Goal: Task Accomplishment & Management: Manage account settings

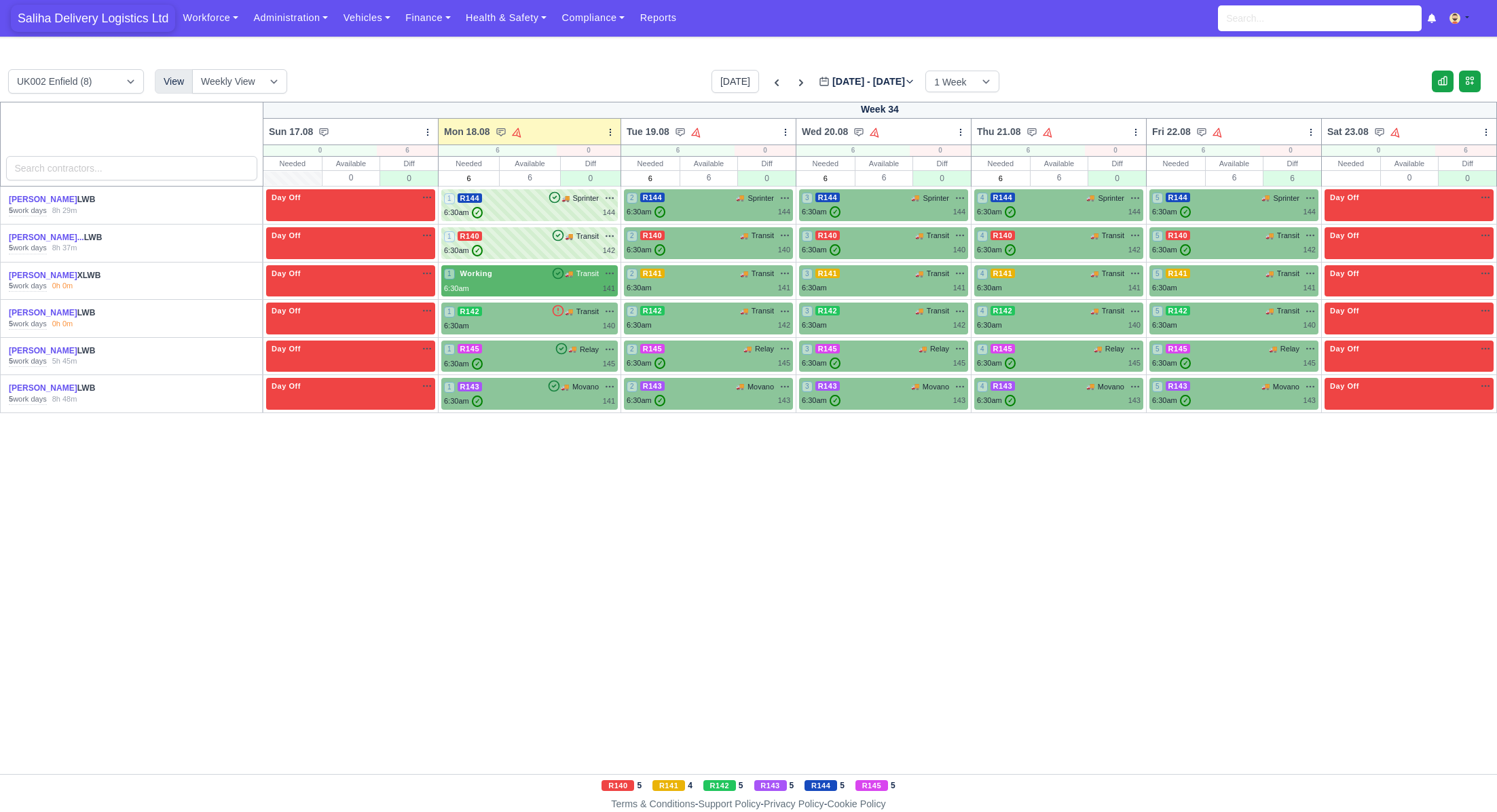
click at [96, 18] on span "Saliha Delivery Logistics Ltd" at bounding box center [92, 18] width 164 height 27
click at [111, 13] on span "Saliha Delivery Logistics Ltd" at bounding box center [92, 18] width 164 height 27
click at [520, 405] on div "6:30am ✓ 141" at bounding box center [529, 401] width 171 height 11
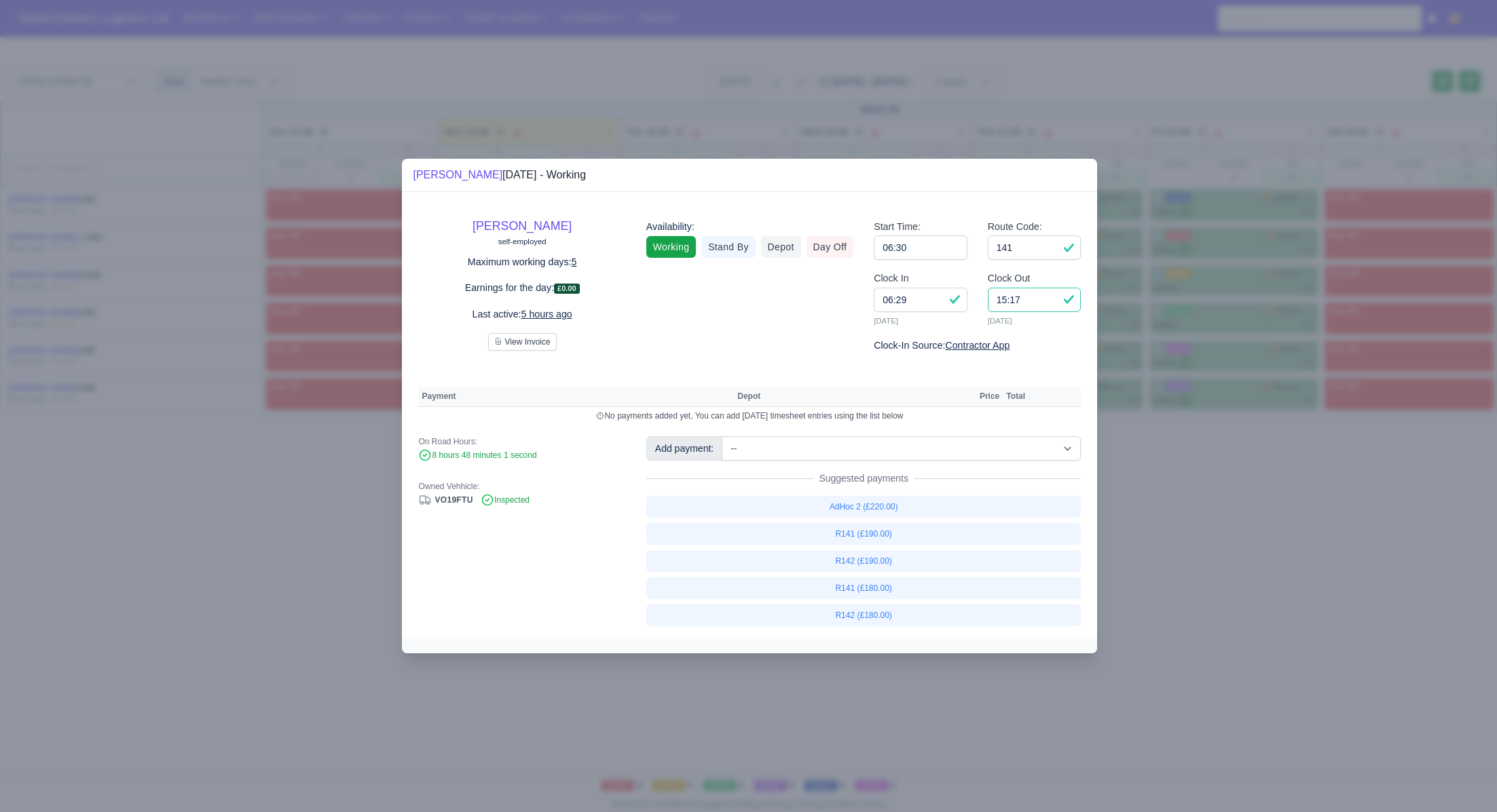
click at [1035, 301] on input "15:17" at bounding box center [1034, 300] width 94 height 25
type input "1"
type input "14:45"
click at [1035, 249] on input "141" at bounding box center [1034, 248] width 94 height 25
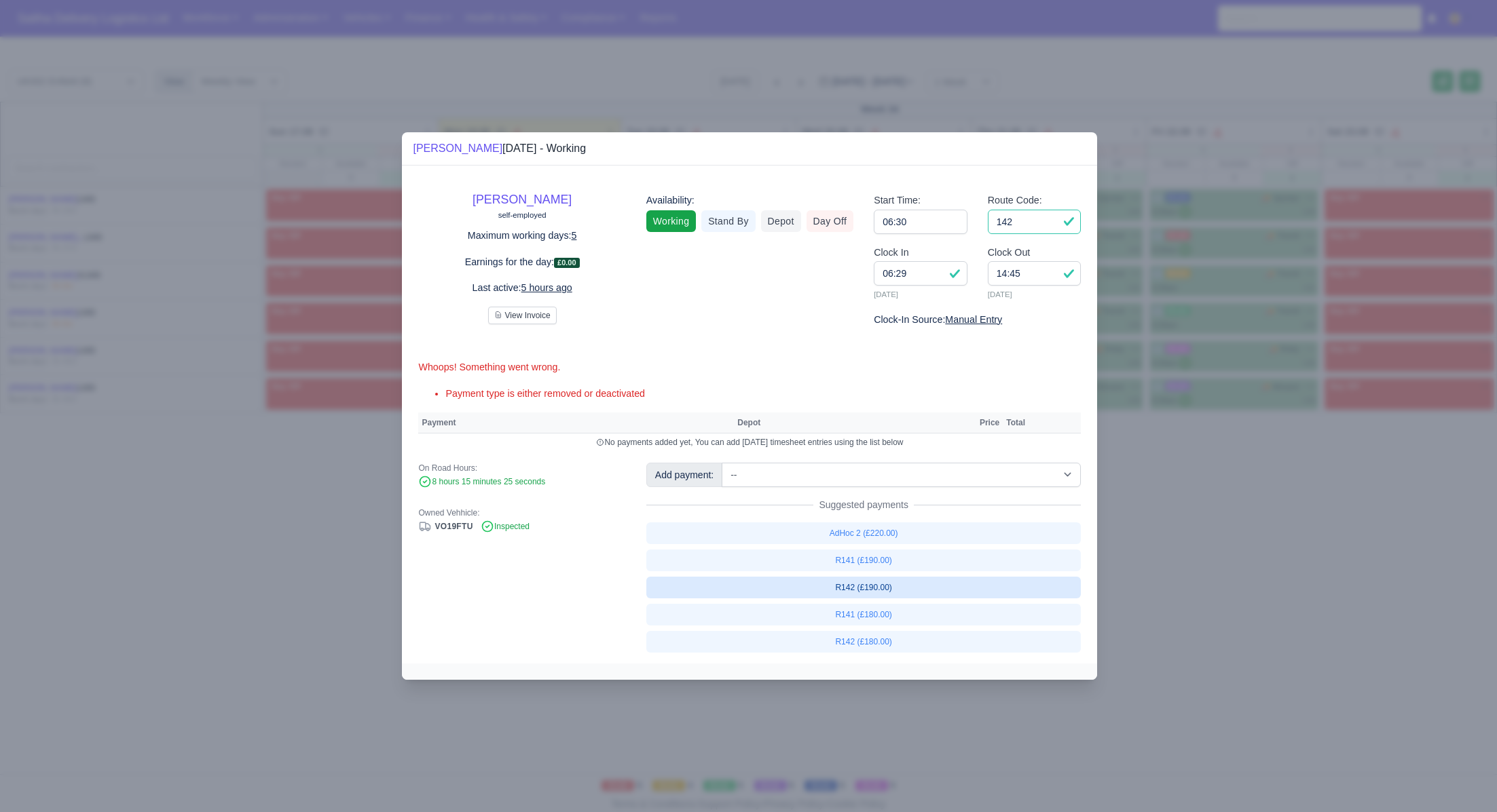
type input "142"
click at [882, 588] on link "R142 (£190.00)" at bounding box center [864, 588] width 435 height 22
select select "1"
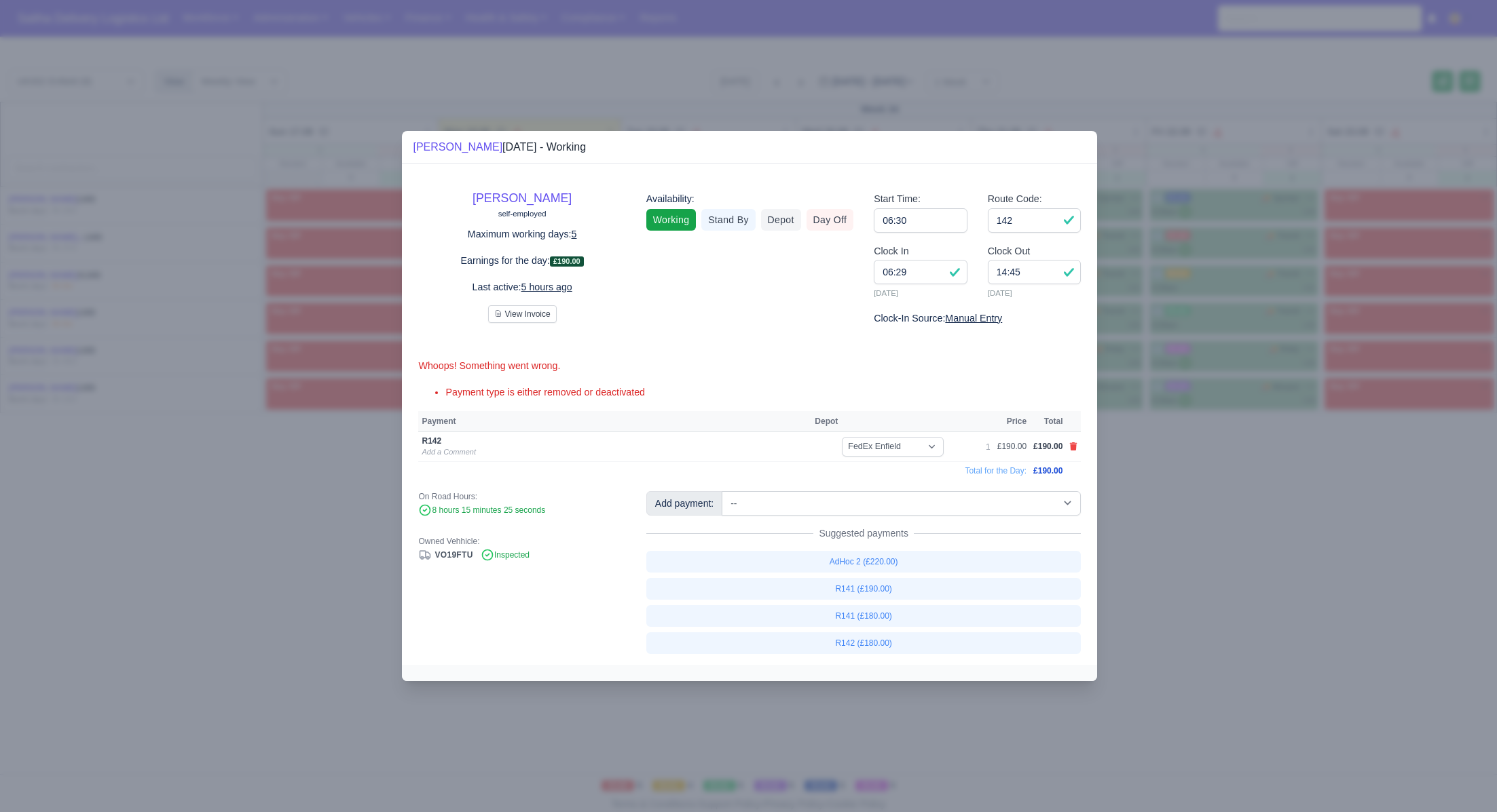
drag, startPoint x: 1268, startPoint y: 601, endPoint x: 1250, endPoint y: 577, distance: 30.0
click at [1268, 601] on div at bounding box center [748, 406] width 1497 height 812
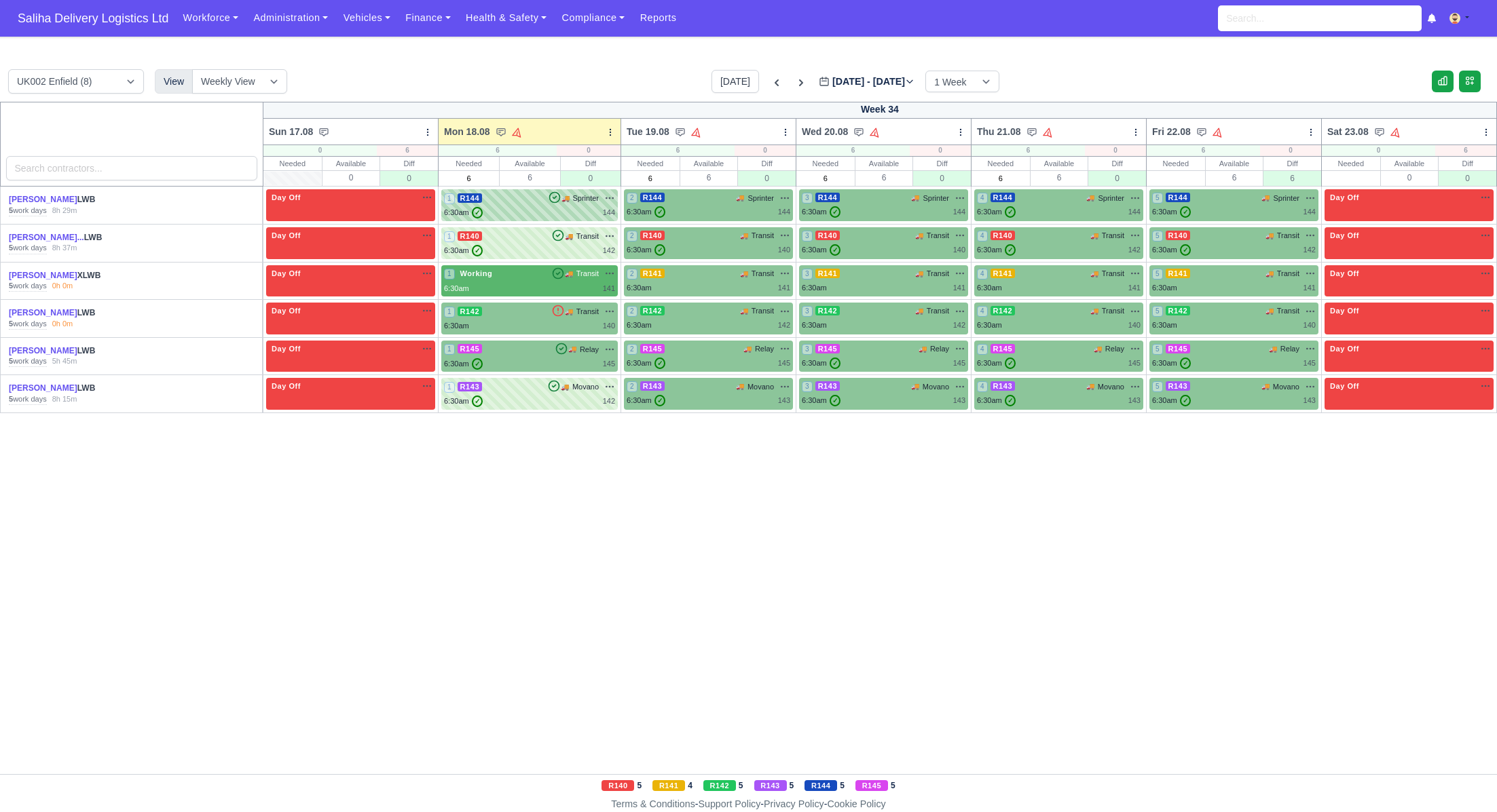
click at [566, 210] on div "6:30am ✓ 144" at bounding box center [529, 212] width 171 height 11
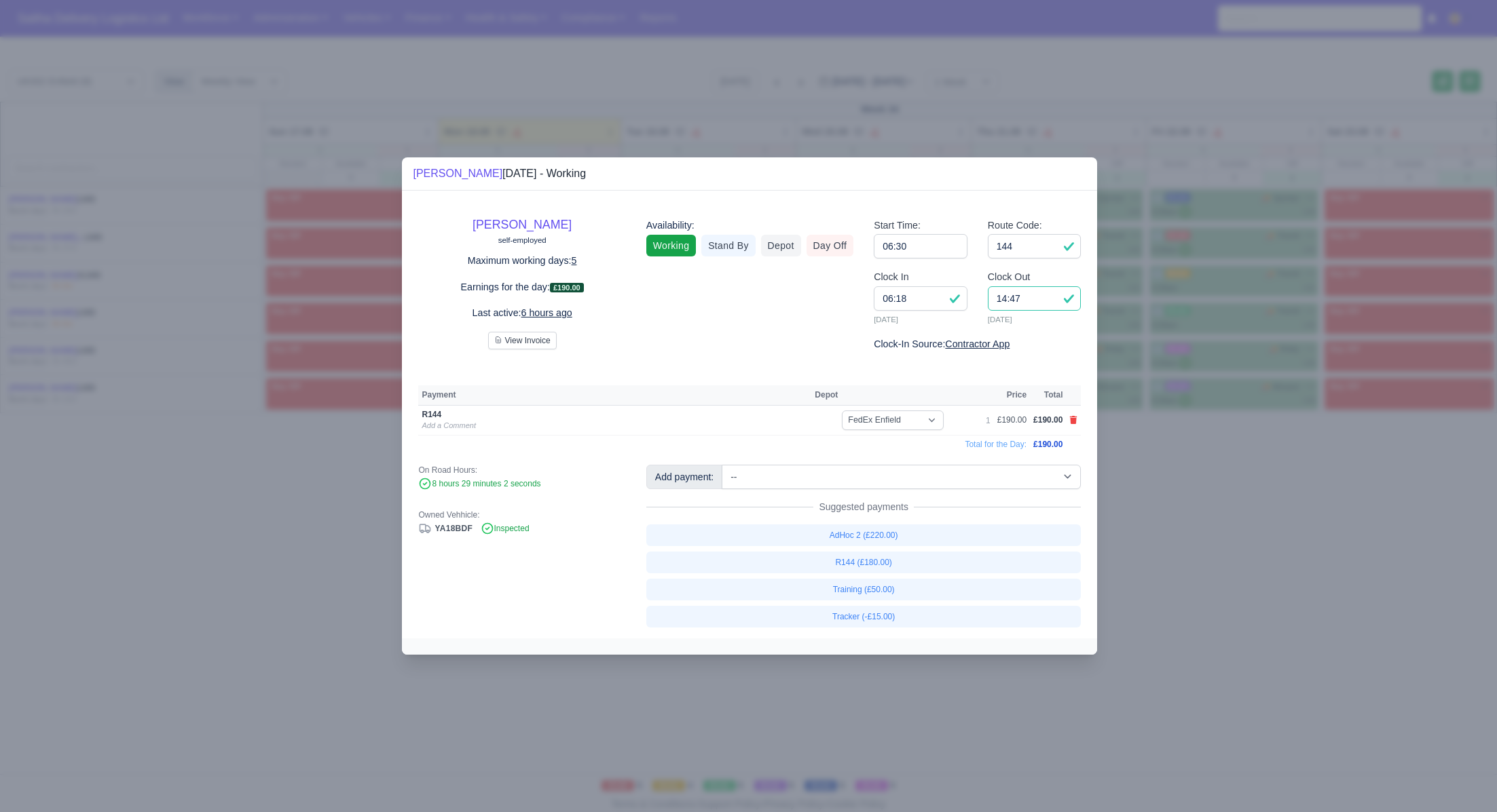
click at [1028, 298] on input "14:47" at bounding box center [1034, 298] width 94 height 25
type input "14:30"
click at [1075, 419] on icon at bounding box center [1073, 420] width 8 height 8
select select
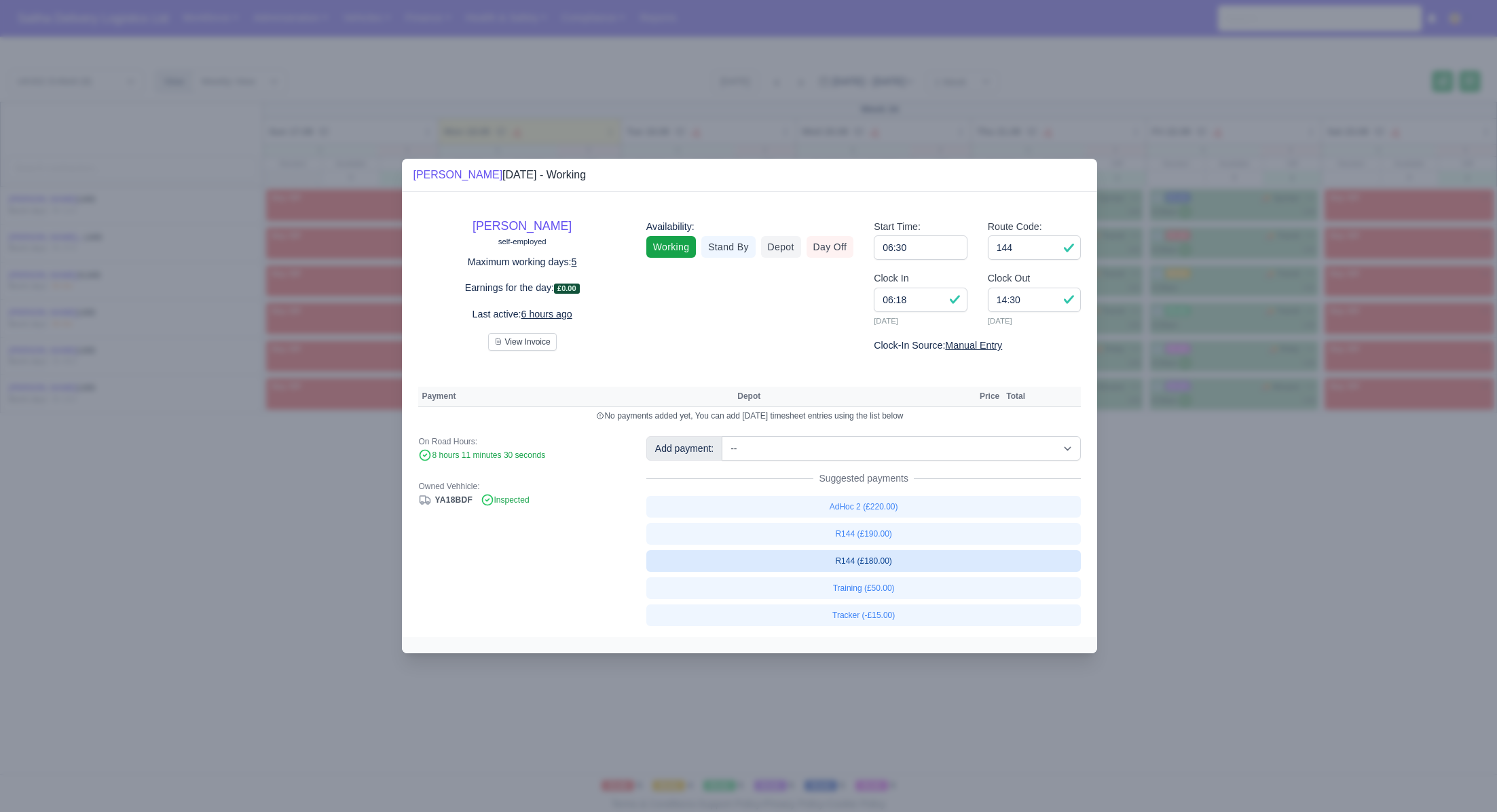
click at [871, 564] on link "R144 (£180.00)" at bounding box center [864, 561] width 435 height 22
select select "1"
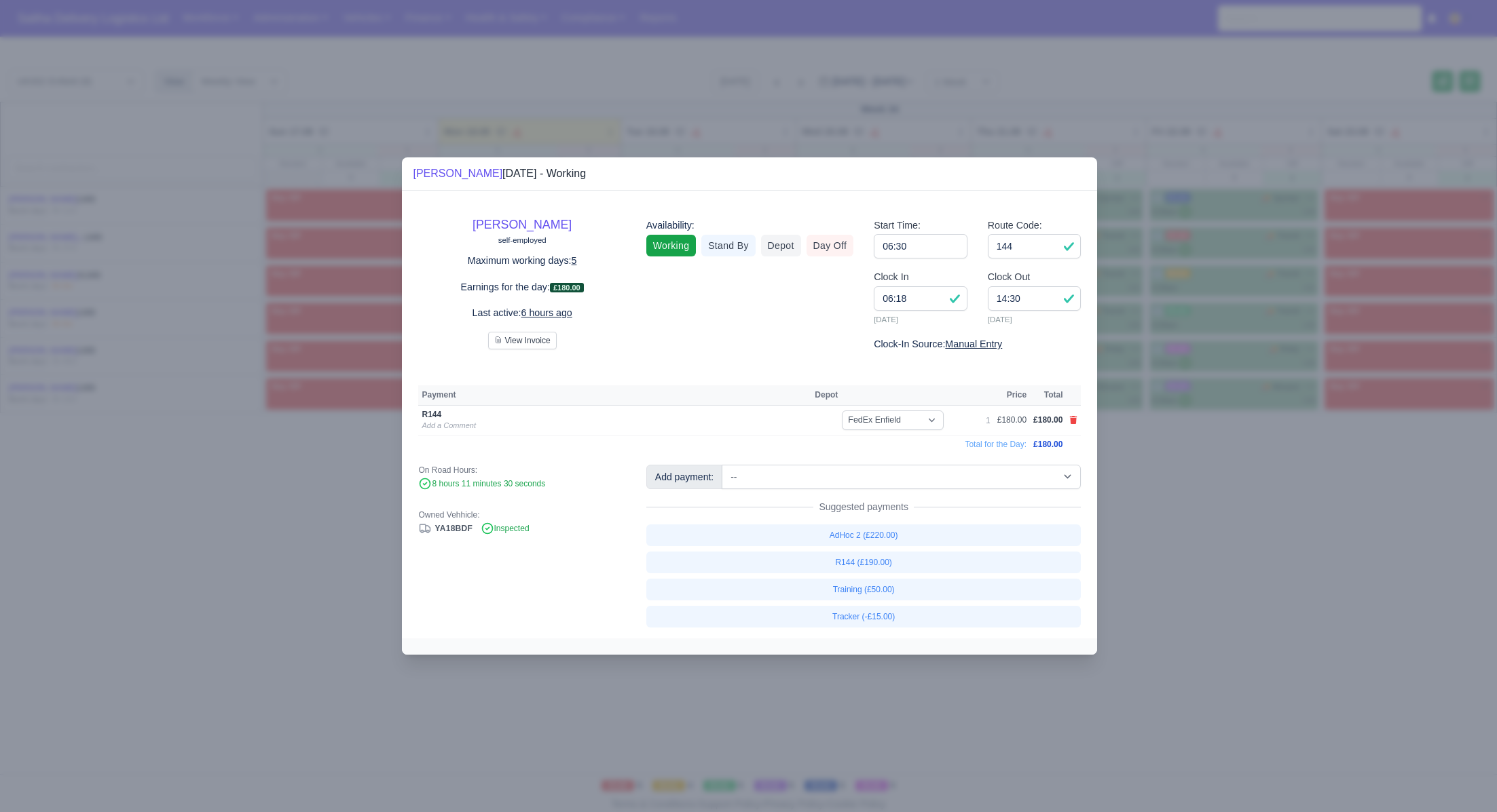
click at [1209, 576] on div at bounding box center [748, 406] width 1497 height 812
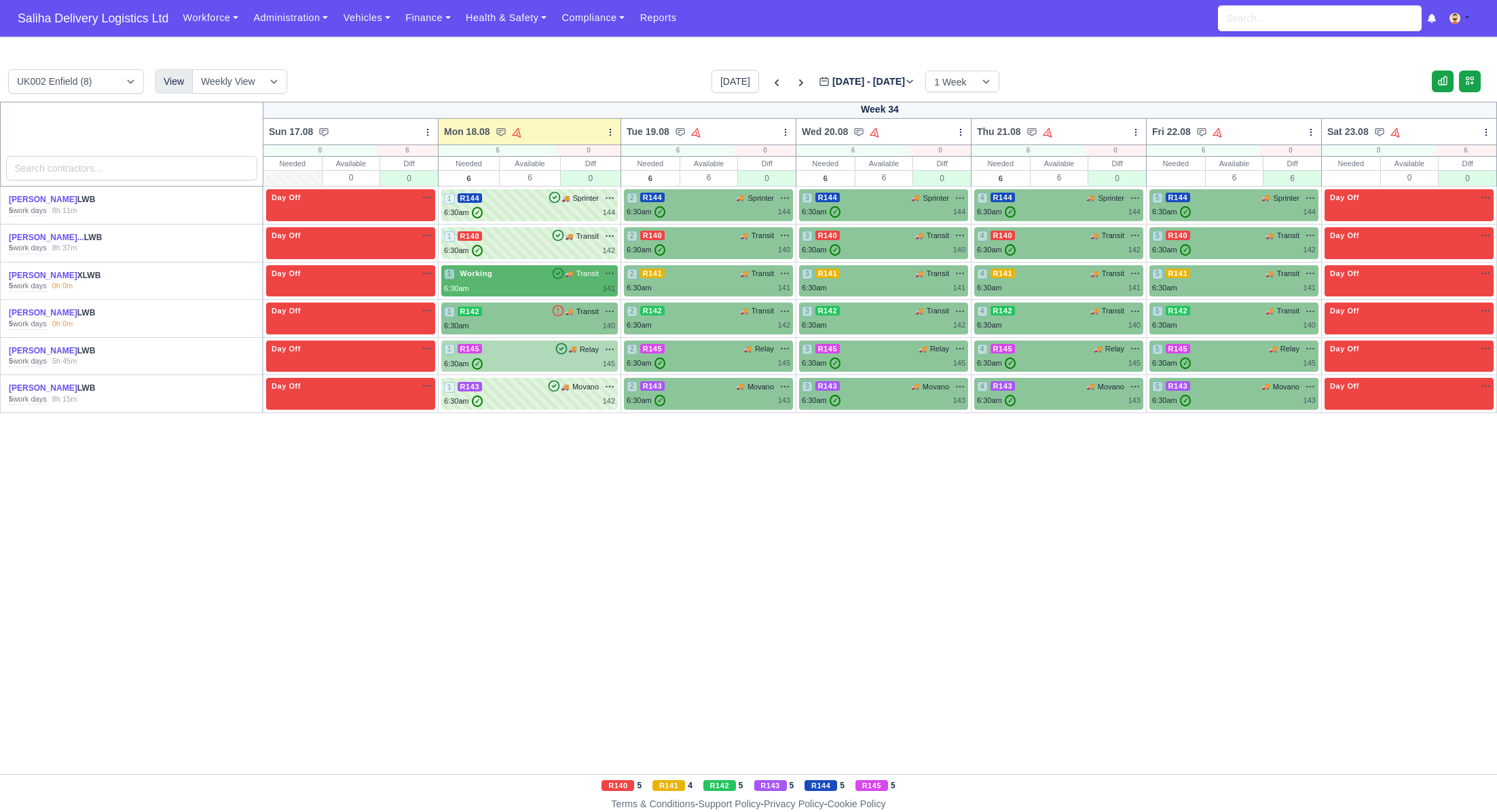
click at [548, 350] on div "1 R145 🚚 Relay" at bounding box center [529, 349] width 171 height 12
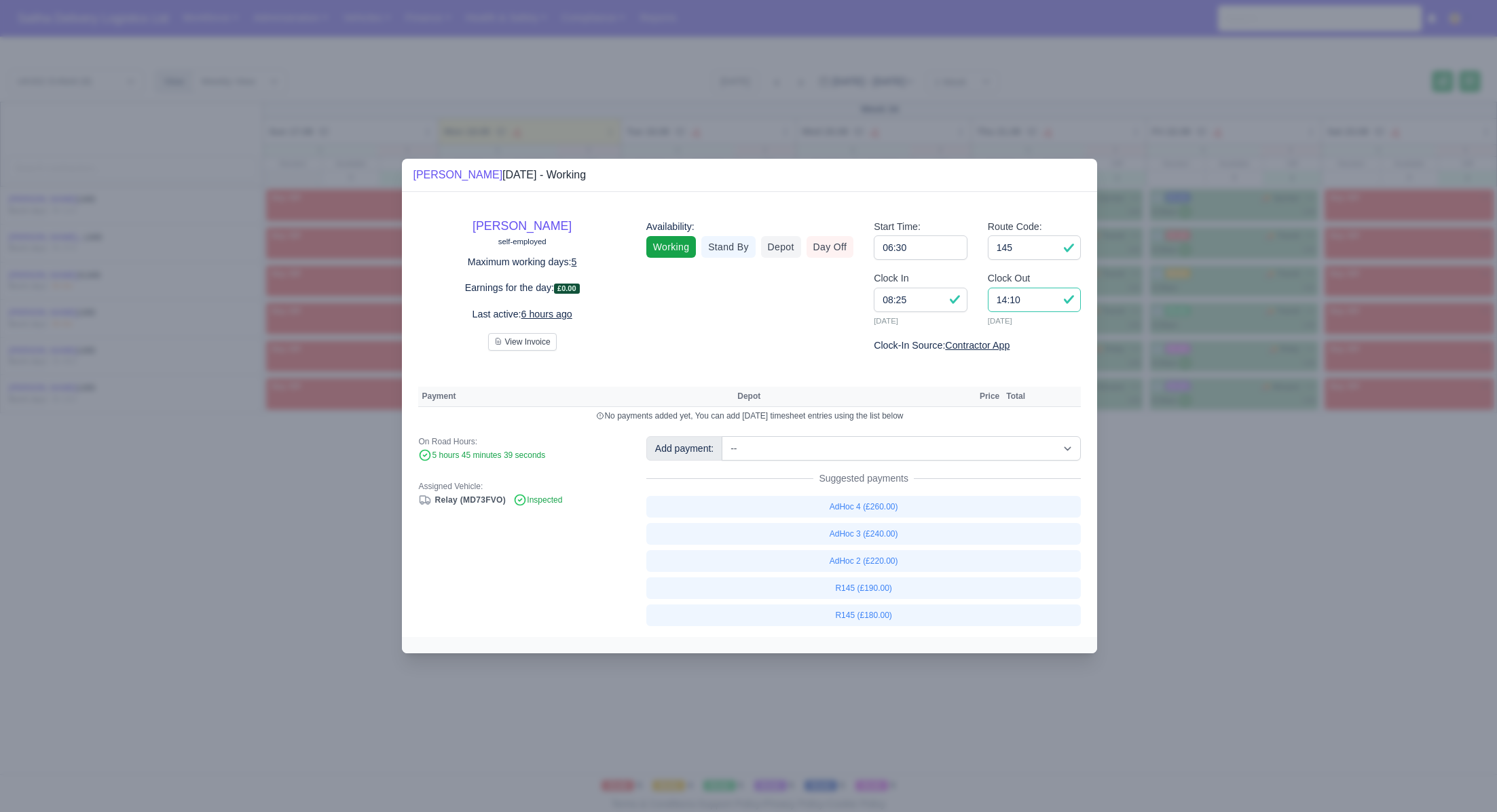
click at [1035, 304] on input "14:10" at bounding box center [1034, 300] width 94 height 25
click at [866, 619] on link "R145 (£180.00)" at bounding box center [864, 615] width 435 height 22
select select "1"
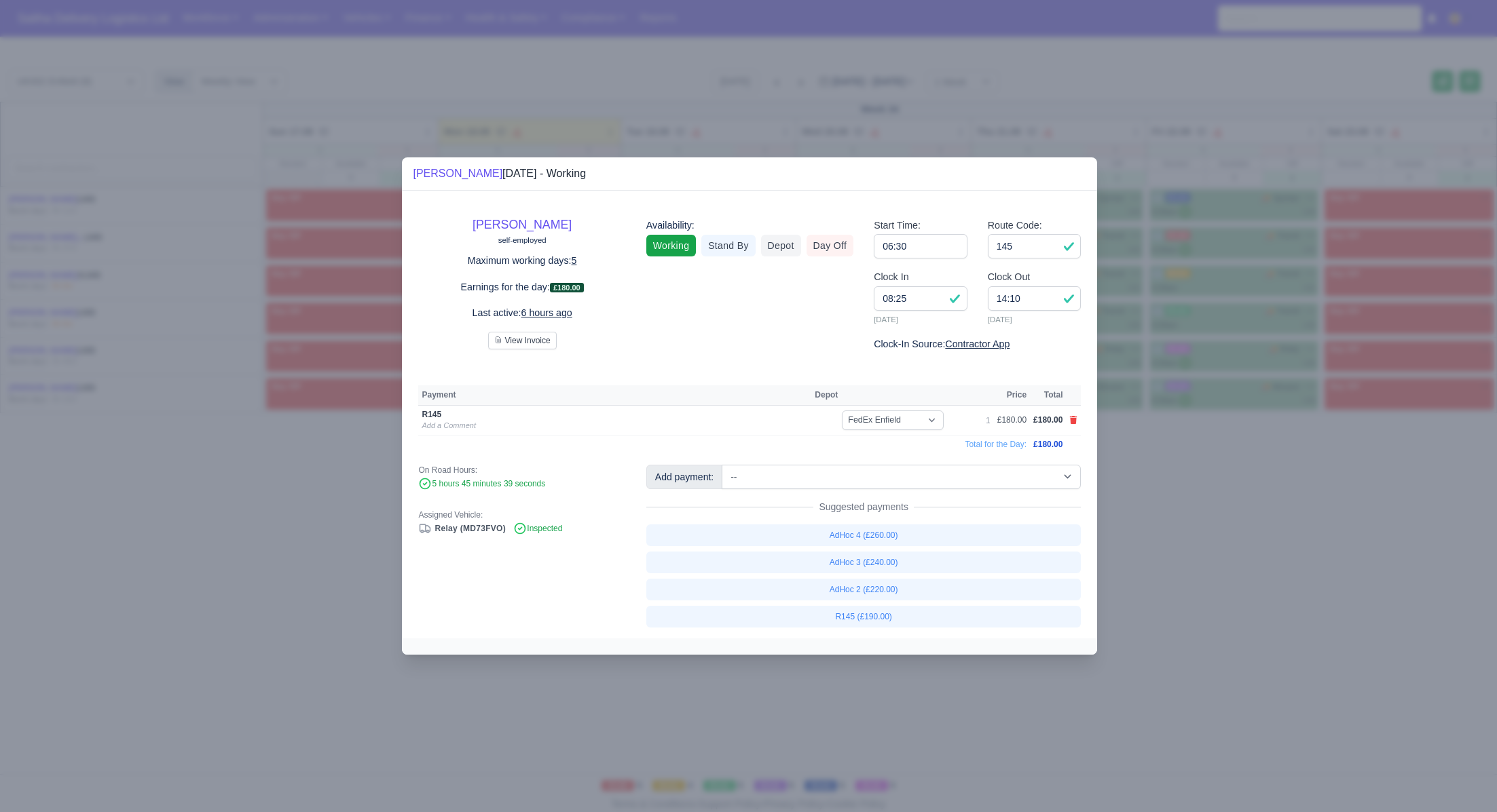
drag, startPoint x: 1242, startPoint y: 560, endPoint x: 678, endPoint y: 265, distance: 636.5
click at [1239, 559] on div at bounding box center [748, 406] width 1497 height 812
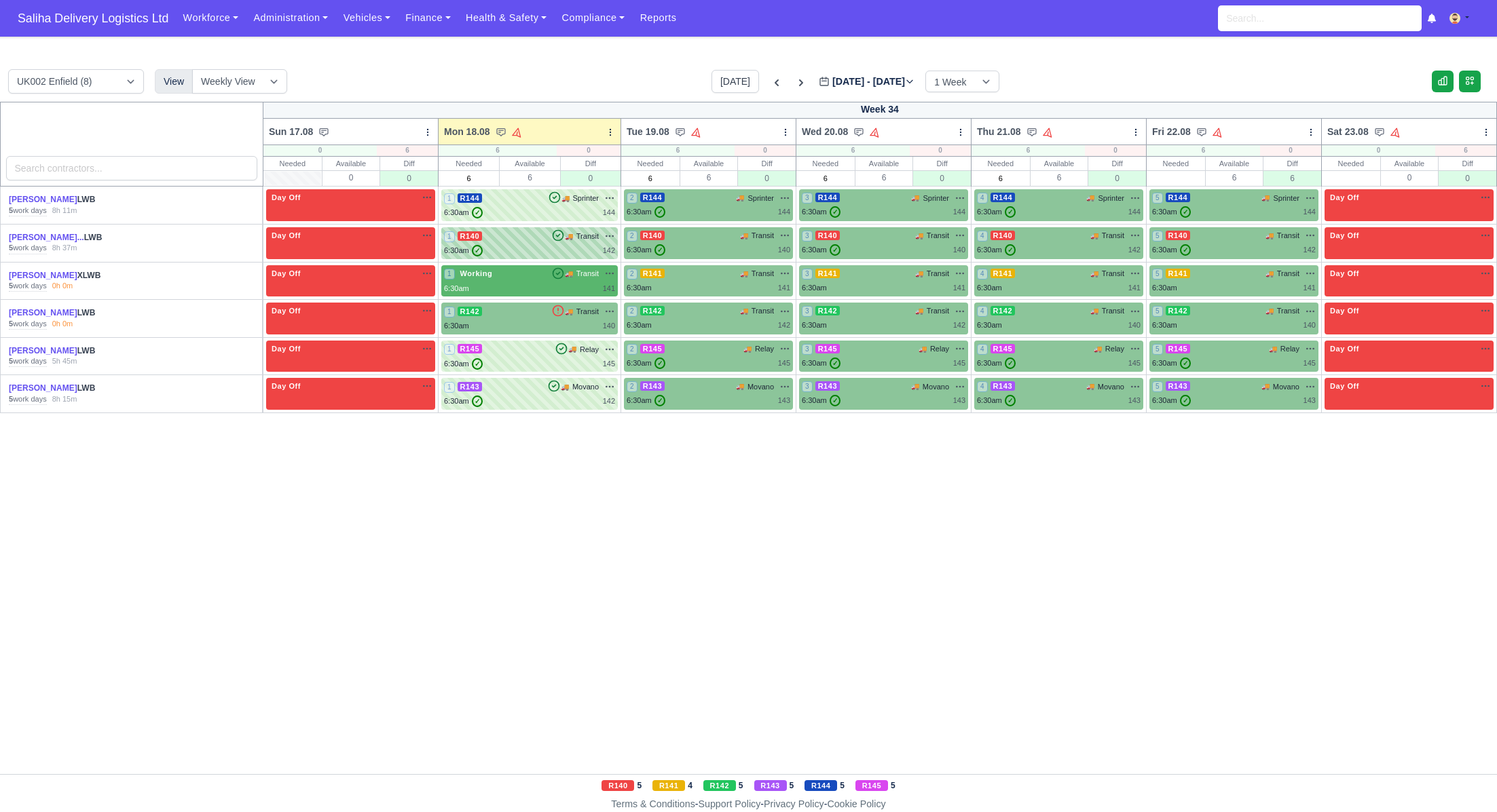
click at [531, 240] on div "1 R140 🚚 Transit" at bounding box center [529, 236] width 171 height 12
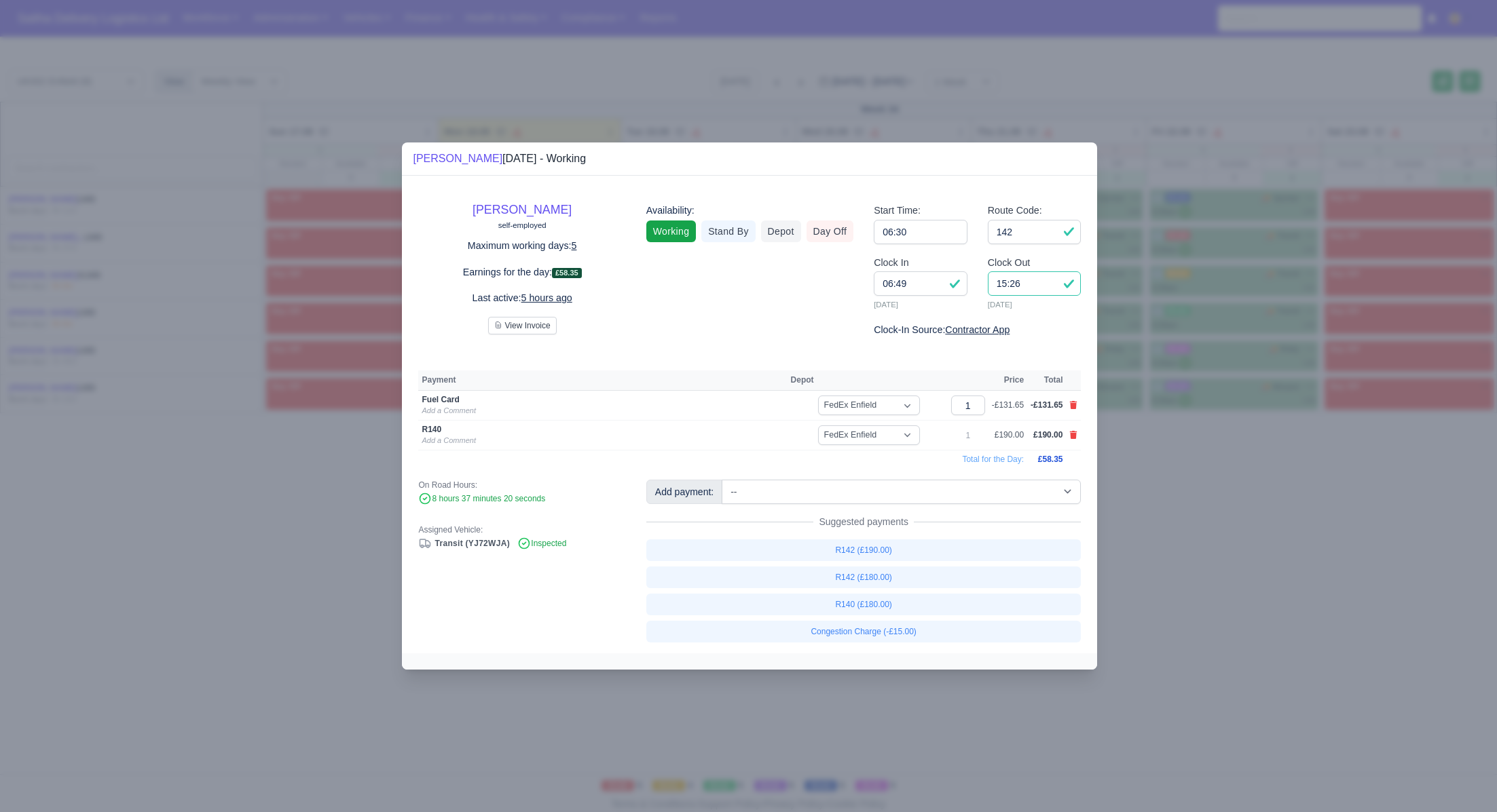
drag, startPoint x: 1039, startPoint y: 289, endPoint x: 948, endPoint y: 284, distance: 91.1
click at [948, 284] on div "Clock In 06:49 18/08/2025 Clock Out 15:26 18/08/2025" at bounding box center [977, 288] width 227 height 67
type input "14:45"
click at [1071, 433] on icon at bounding box center [1073, 435] width 8 height 8
select select
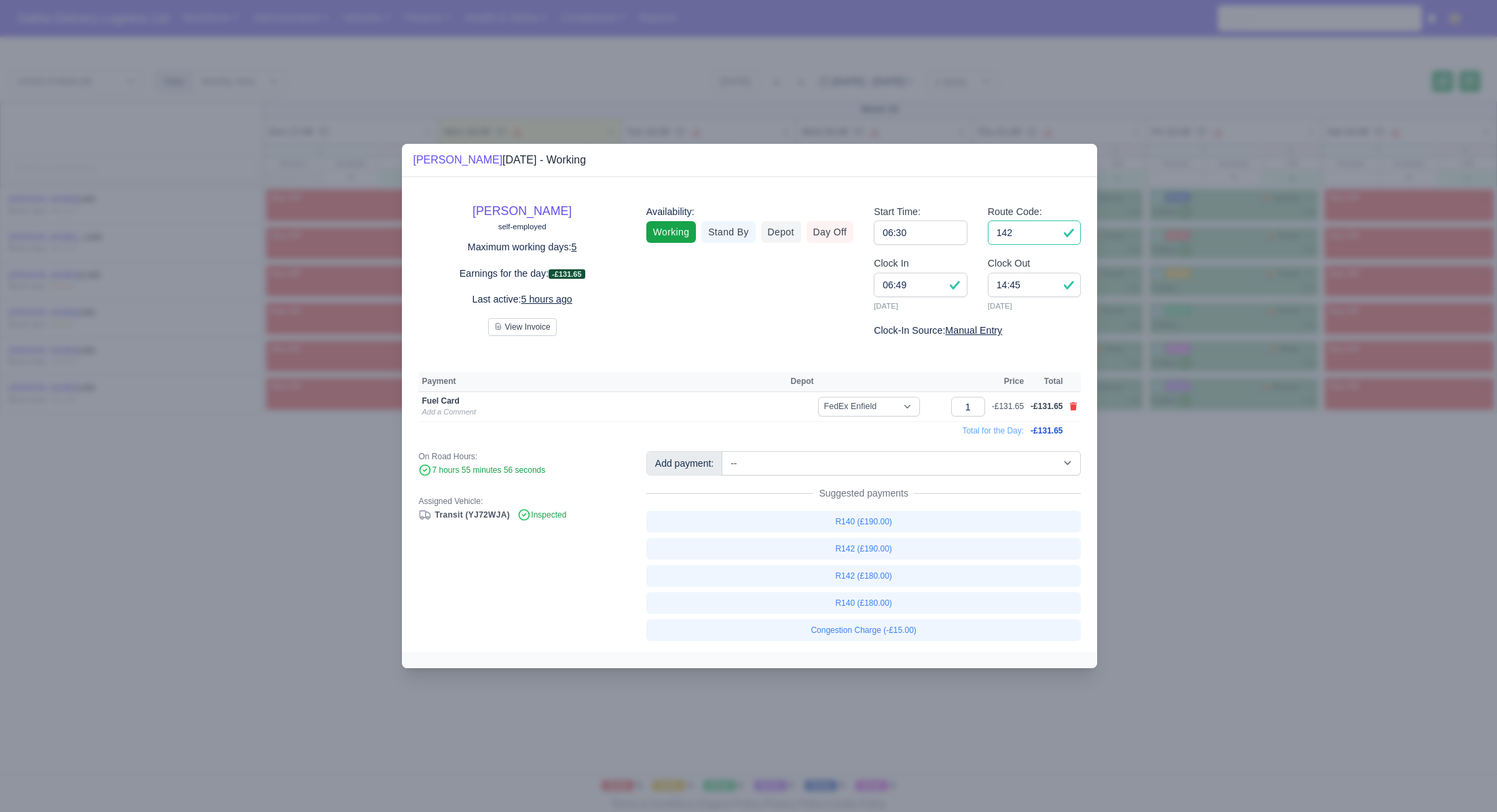
click at [1040, 237] on input "142" at bounding box center [1034, 232] width 94 height 25
type input "143"
click at [888, 603] on link "R140 (£180.00)" at bounding box center [864, 603] width 435 height 22
select select "1"
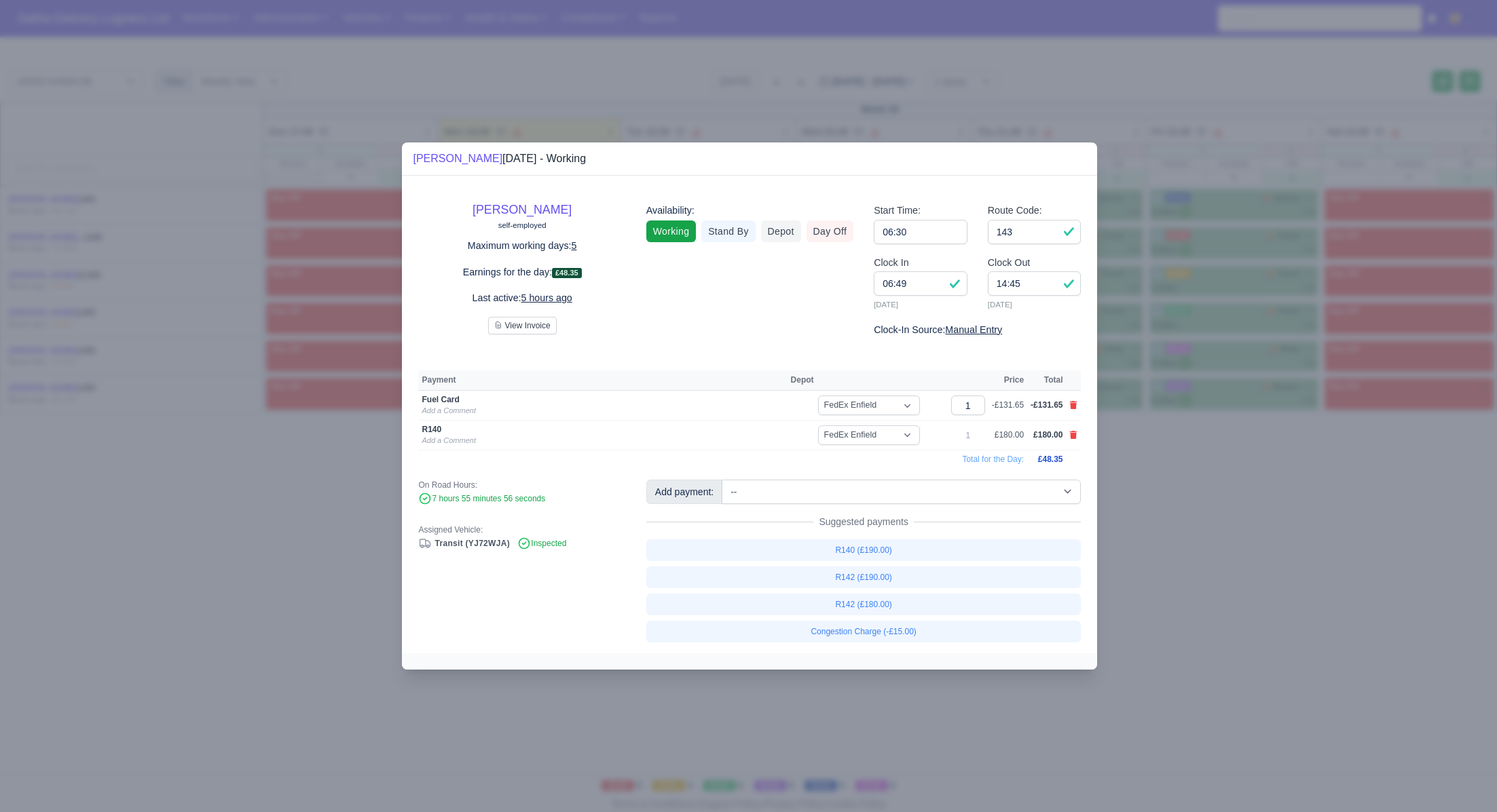
click at [1221, 580] on div at bounding box center [748, 406] width 1497 height 812
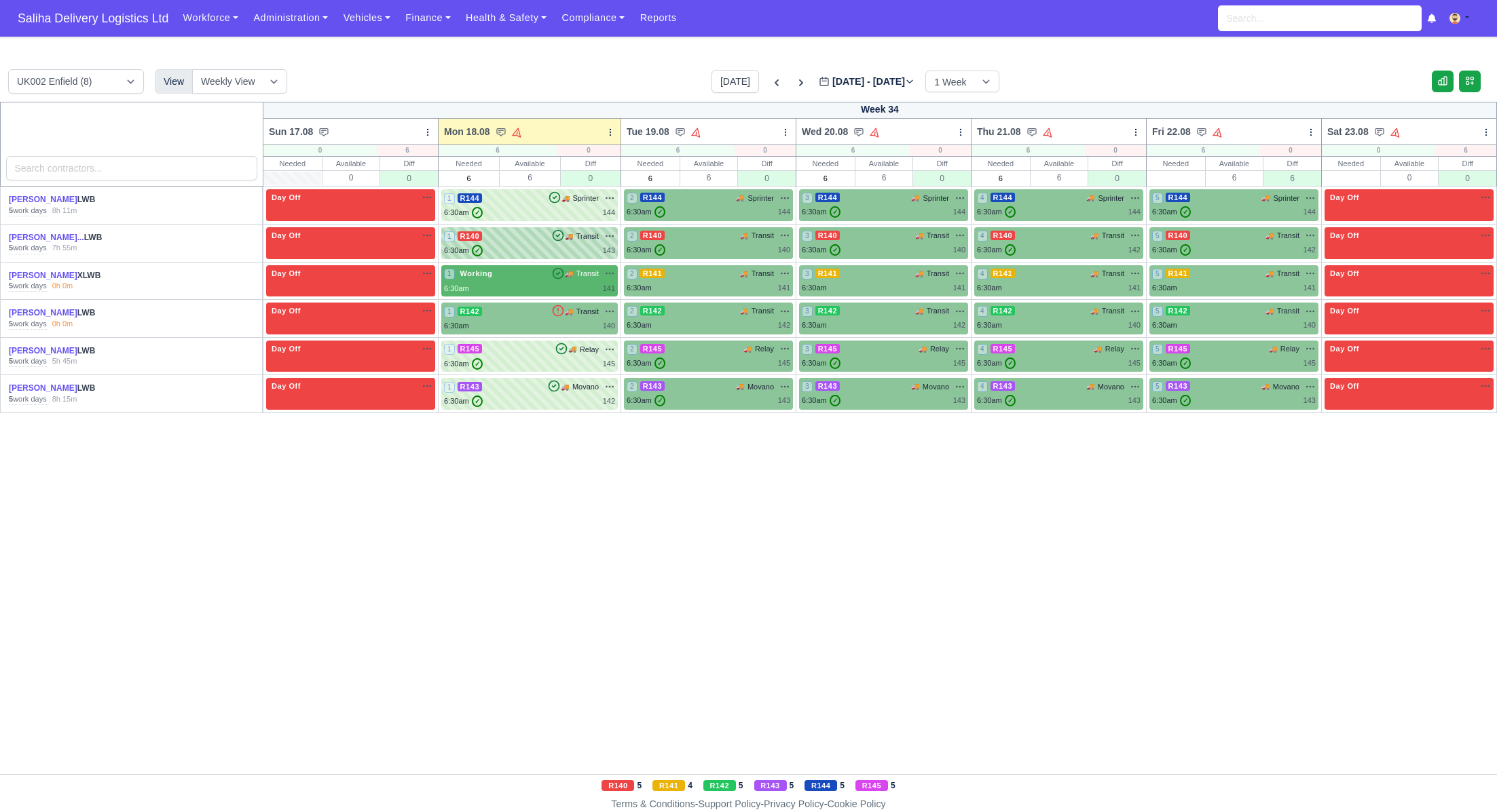
click at [534, 239] on div "1 R140 🚚 Transit" at bounding box center [529, 236] width 171 height 12
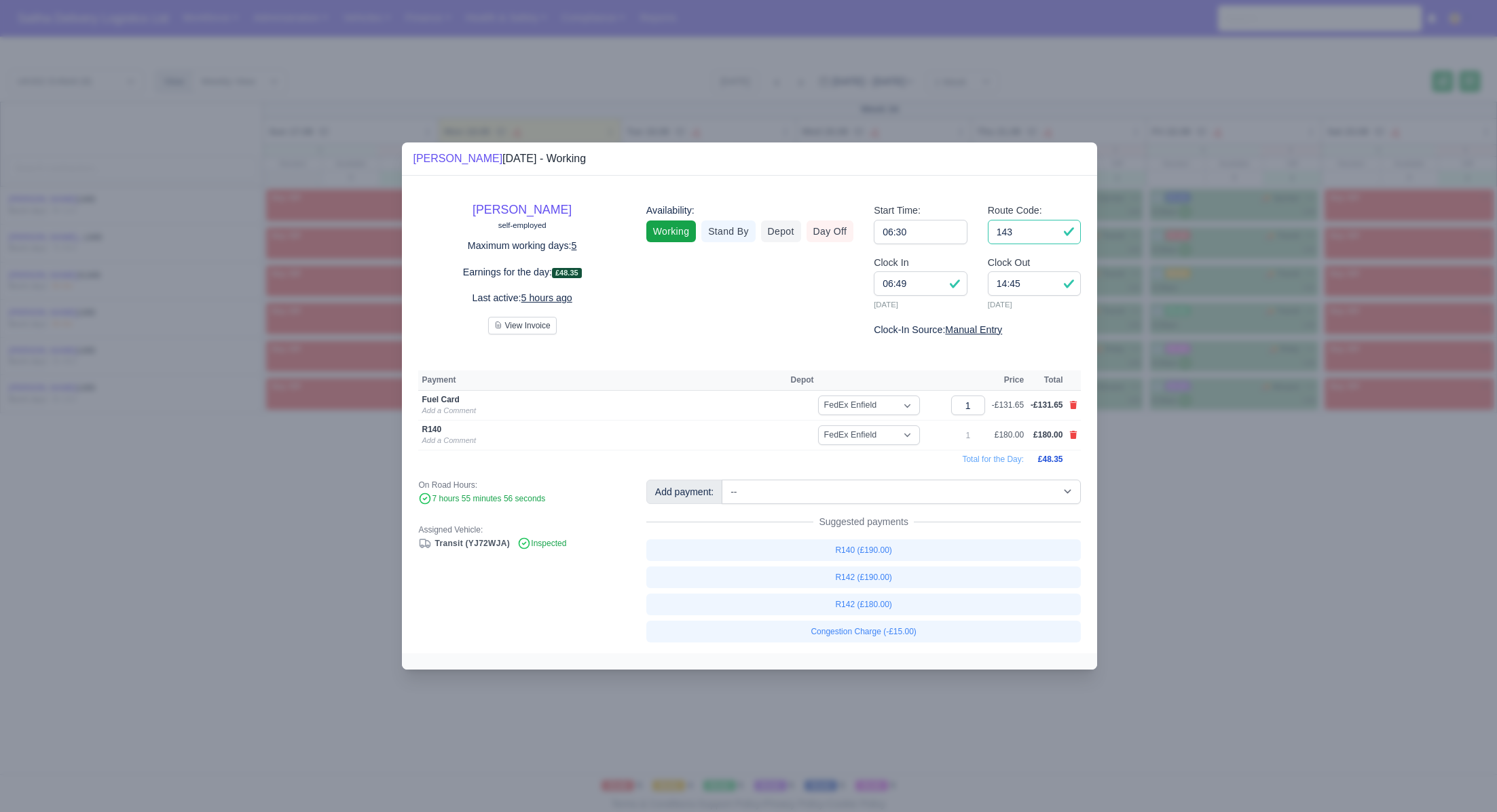
click at [1024, 231] on input "143" at bounding box center [1034, 231] width 94 height 25
type input "140"
click at [1166, 497] on div at bounding box center [748, 406] width 1497 height 812
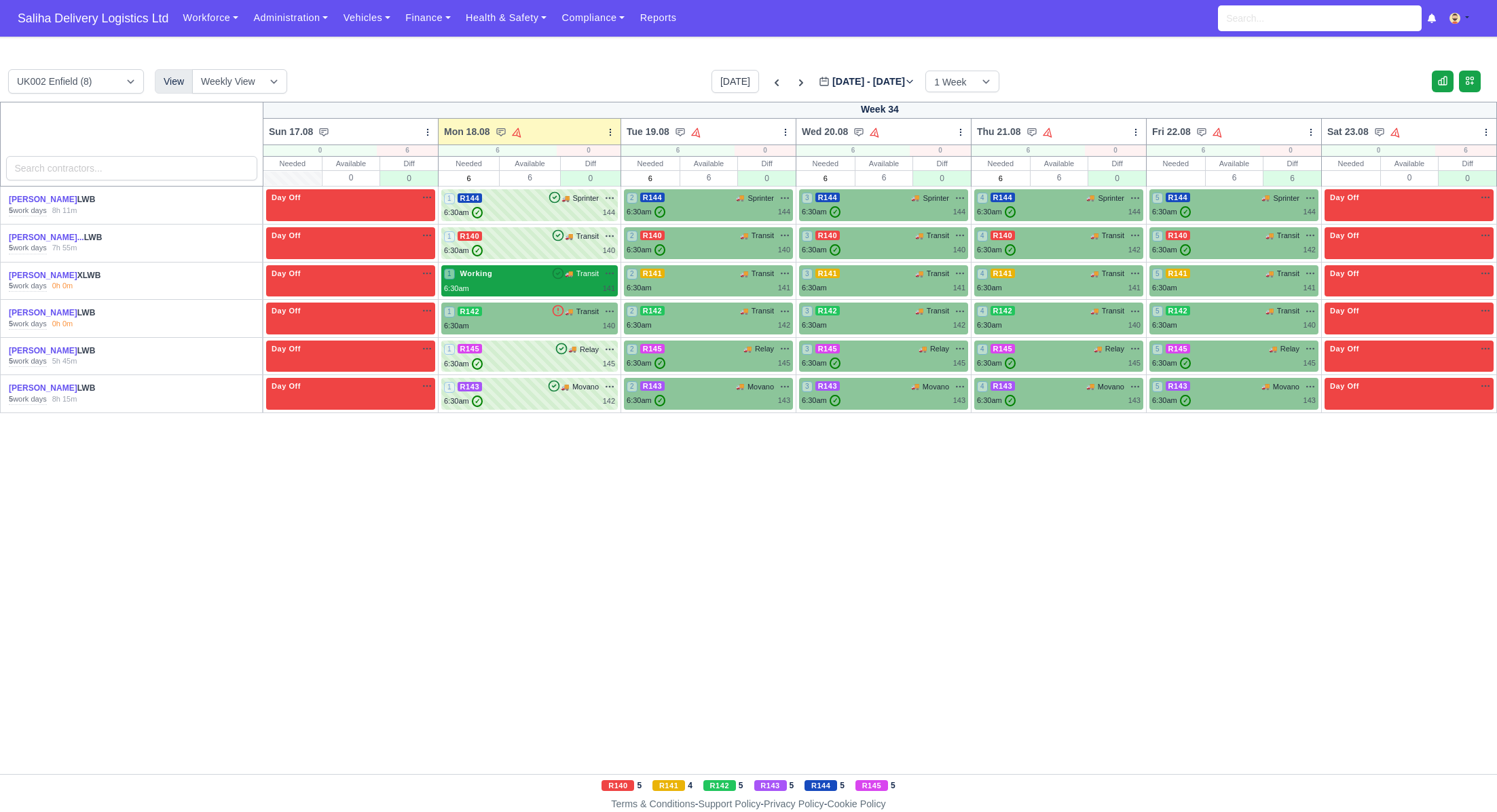
click at [520, 283] on div "6:30am 141" at bounding box center [529, 288] width 171 height 11
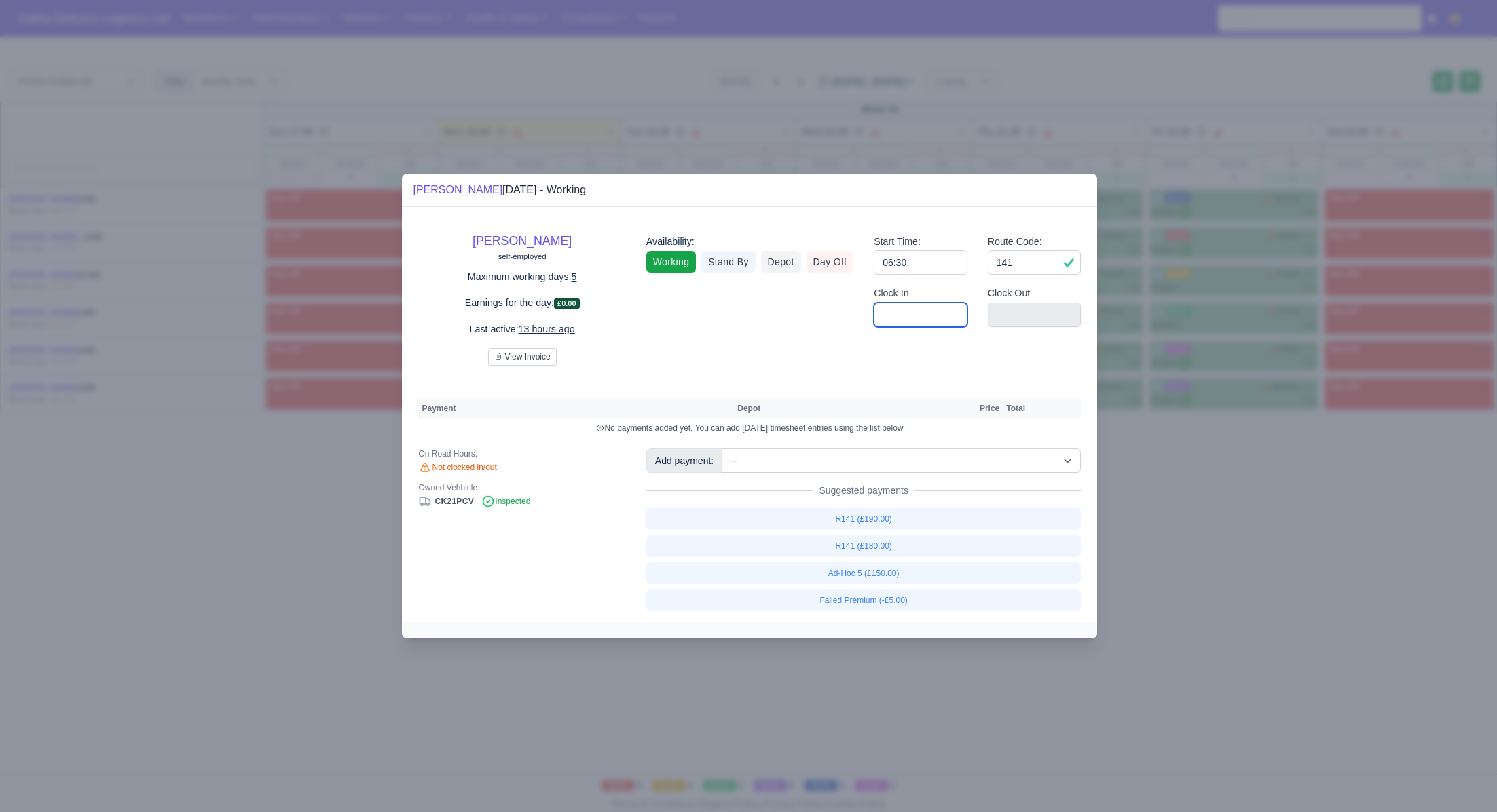
drag, startPoint x: 875, startPoint y: 320, endPoint x: 885, endPoint y: 326, distance: 11.7
click at [876, 322] on input "Clock In" at bounding box center [920, 315] width 94 height 25
type input "06:30"
click at [1004, 315] on input "Clock Out" at bounding box center [1034, 315] width 94 height 25
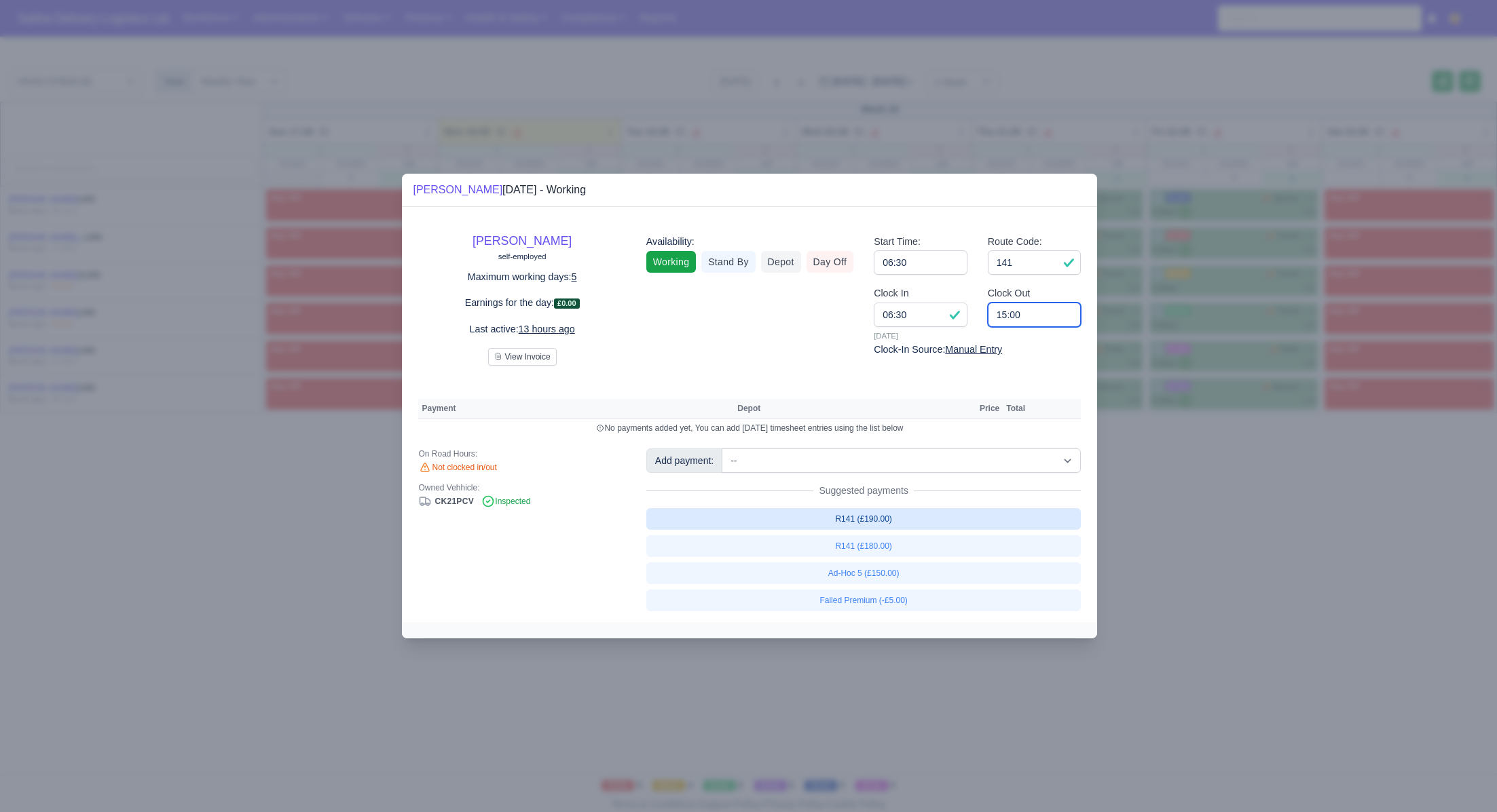
type input "15:00"
click at [880, 523] on link "R141 (£190.00)" at bounding box center [864, 519] width 435 height 22
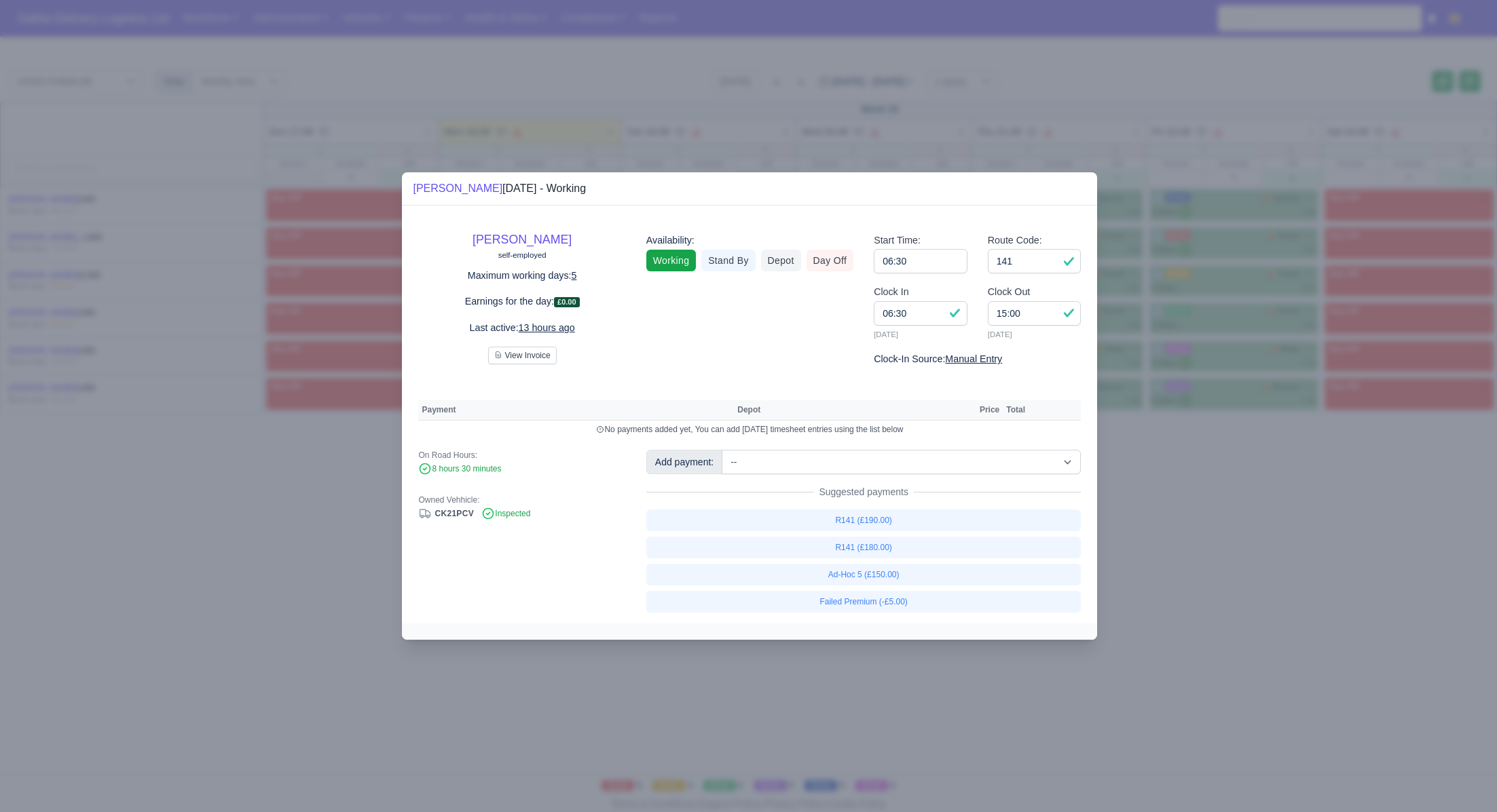
select select "1"
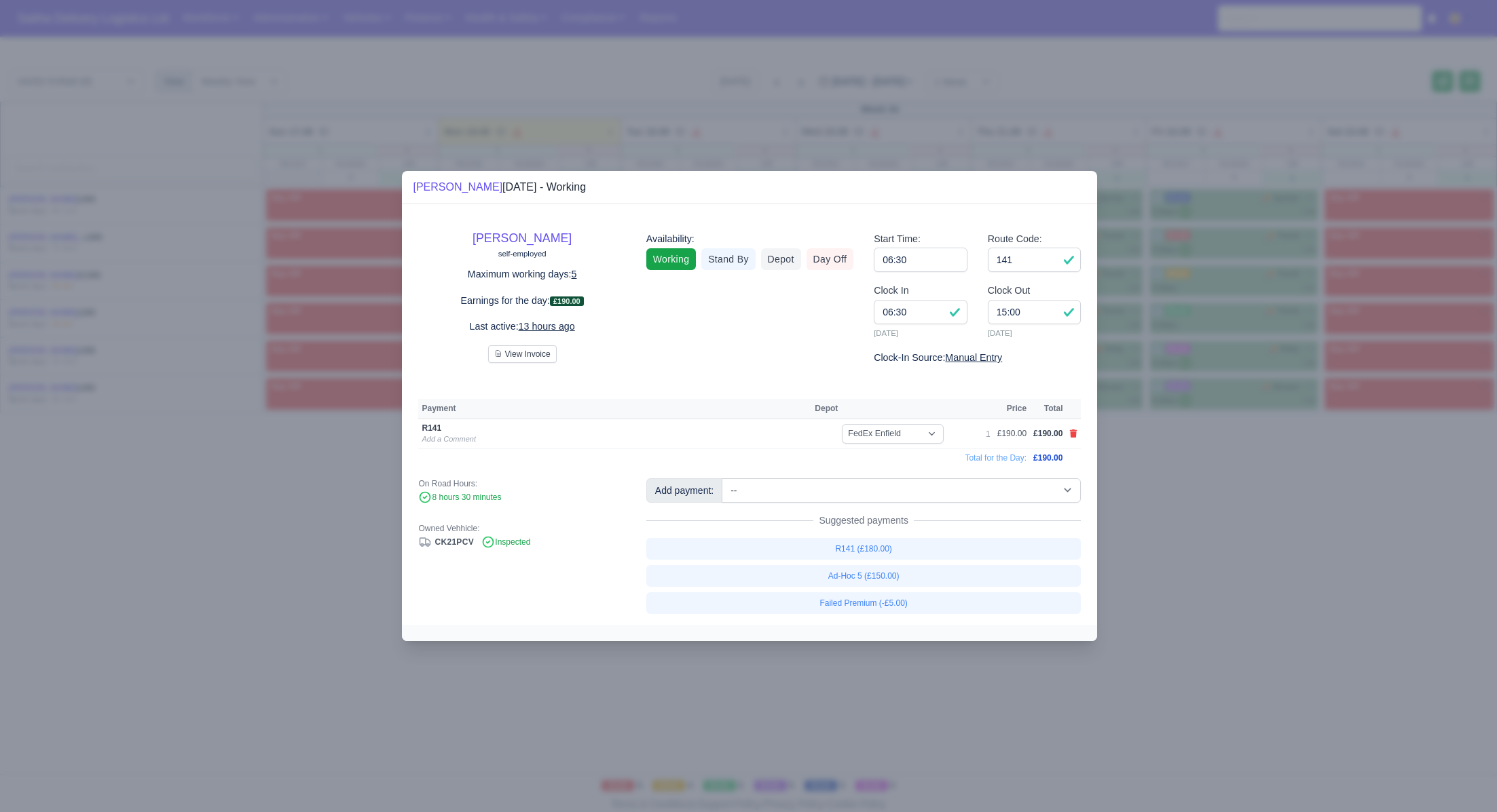
click at [1269, 546] on div at bounding box center [748, 406] width 1497 height 812
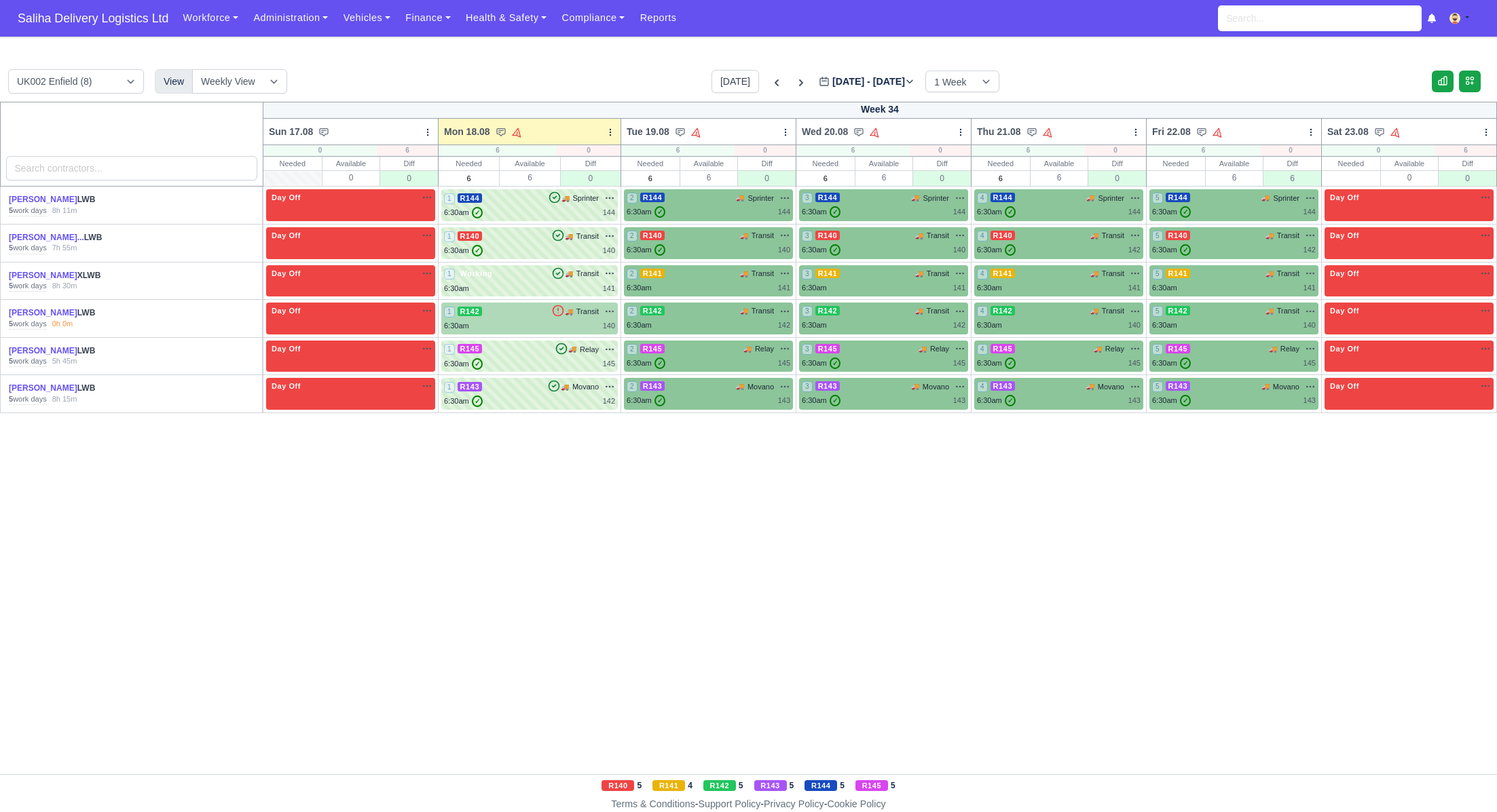
click at [574, 309] on div "🚚 Transit na" at bounding box center [583, 311] width 64 height 12
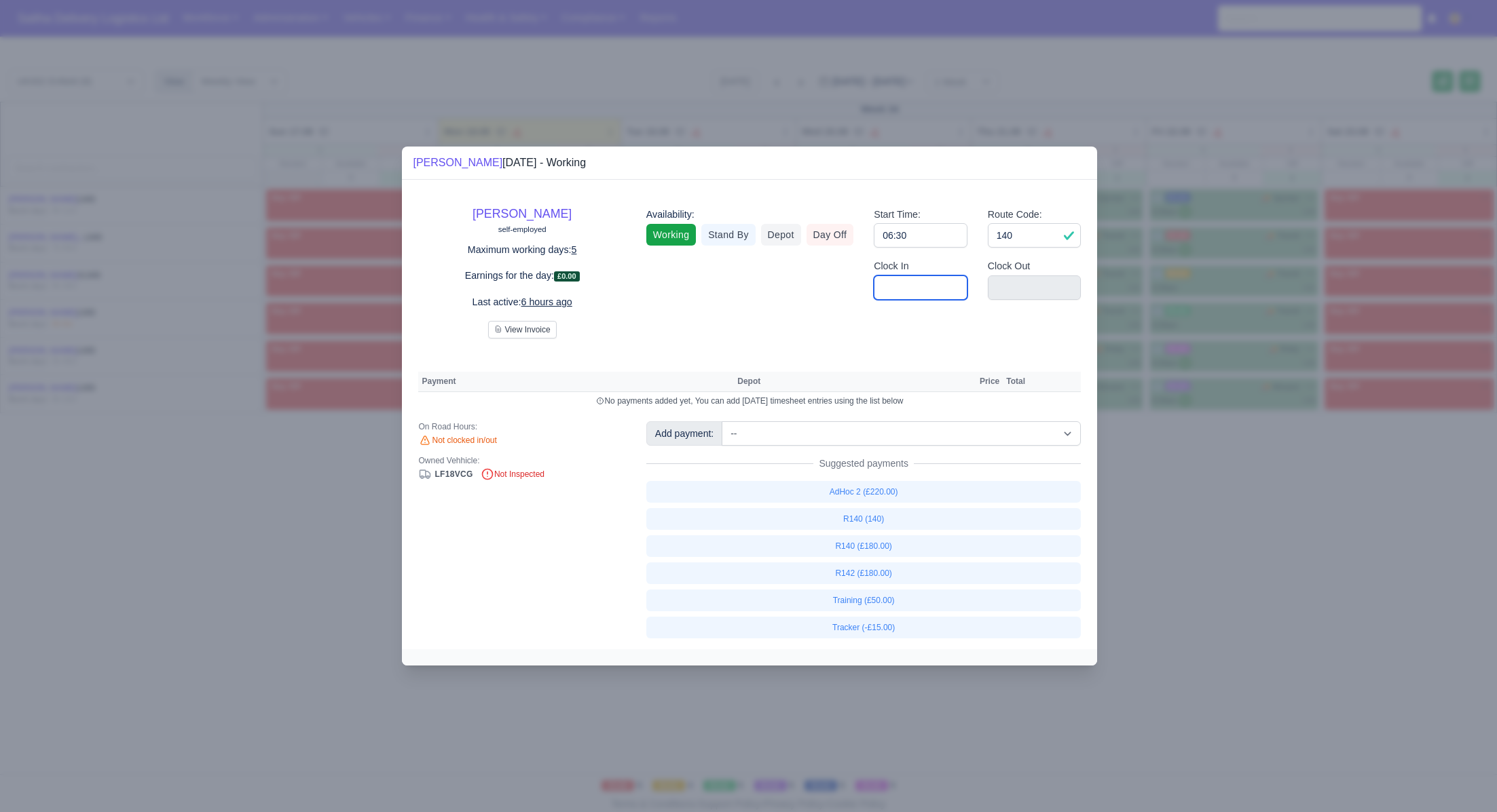
click at [925, 288] on input "Clock In" at bounding box center [920, 288] width 94 height 25
type input "06:30"
click at [1025, 286] on input "Clock Out" at bounding box center [1034, 288] width 94 height 25
type input "15:00"
select select "1"
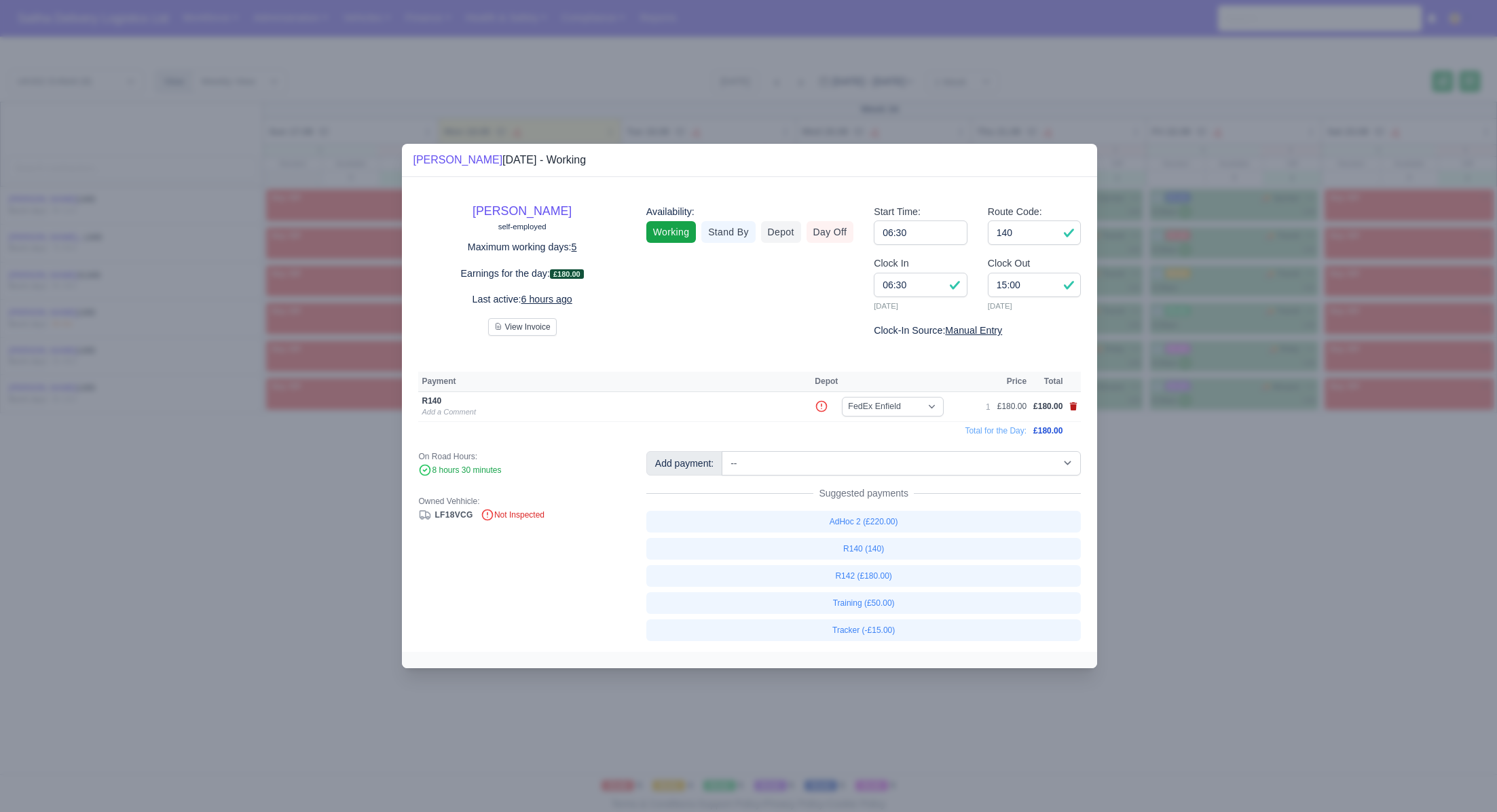
click at [1075, 408] on icon at bounding box center [1073, 407] width 8 height 8
select select
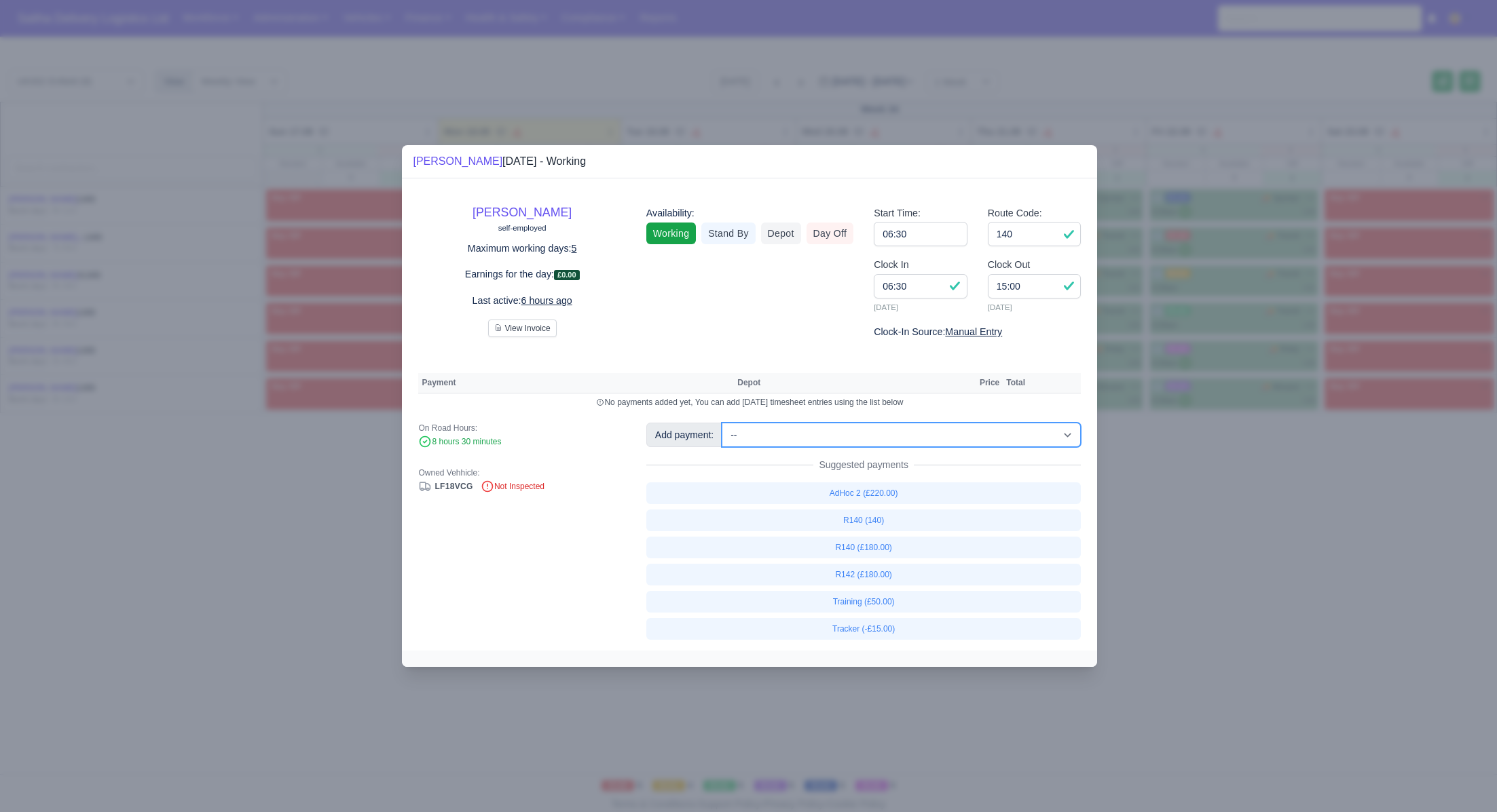
click at [756, 424] on select "-- Ad-Hoc 1 (AD-HO) Ad-Hoc 2 (AD-HO) Ad-Hoc 3 (AD-HO) Ad-Hoc 4 (AD-HO) Ad-Hoc 5…" at bounding box center [901, 435] width 359 height 25
click at [723, 423] on select "-- Ad-Hoc 1 (AD-HO) Ad-Hoc 2 (AD-HO) Ad-Hoc 3 (AD-HO) Ad-Hoc 4 (AD-HO) Ad-Hoc 5…" at bounding box center [901, 435] width 359 height 25
select select "1"
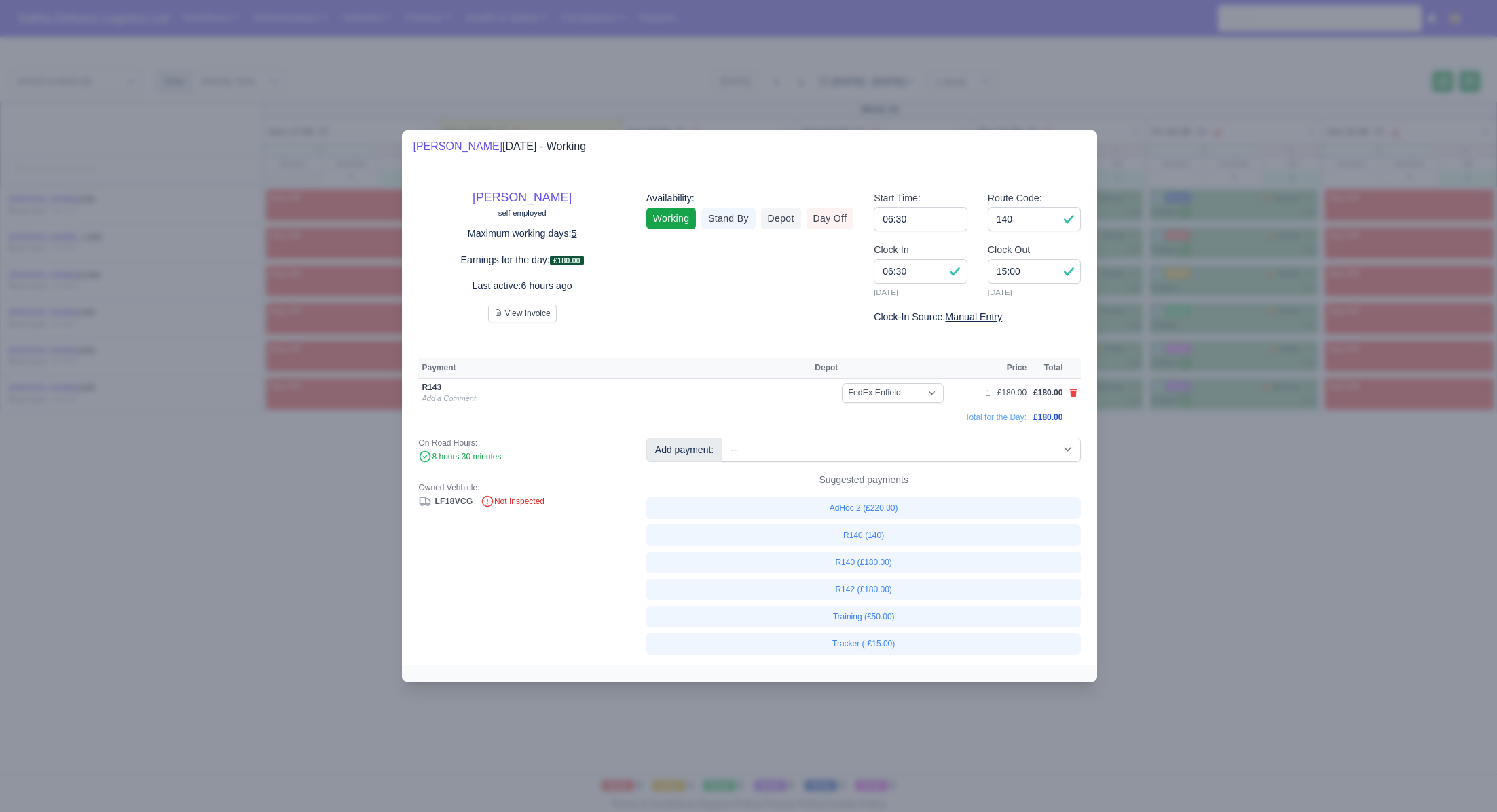
click at [1218, 569] on div at bounding box center [748, 406] width 1497 height 812
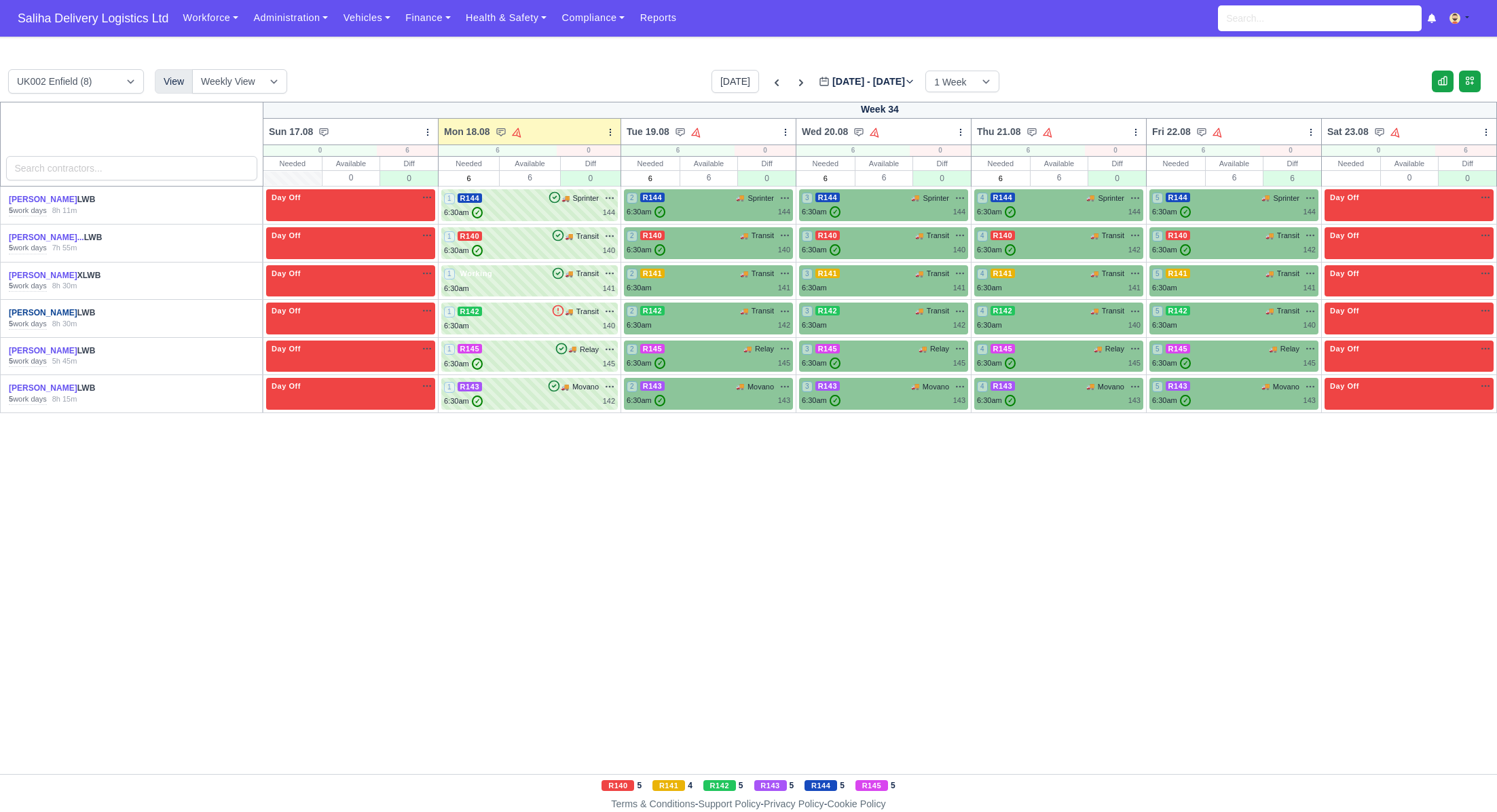
click at [41, 315] on link "[PERSON_NAME]" at bounding box center [43, 313] width 68 height 10
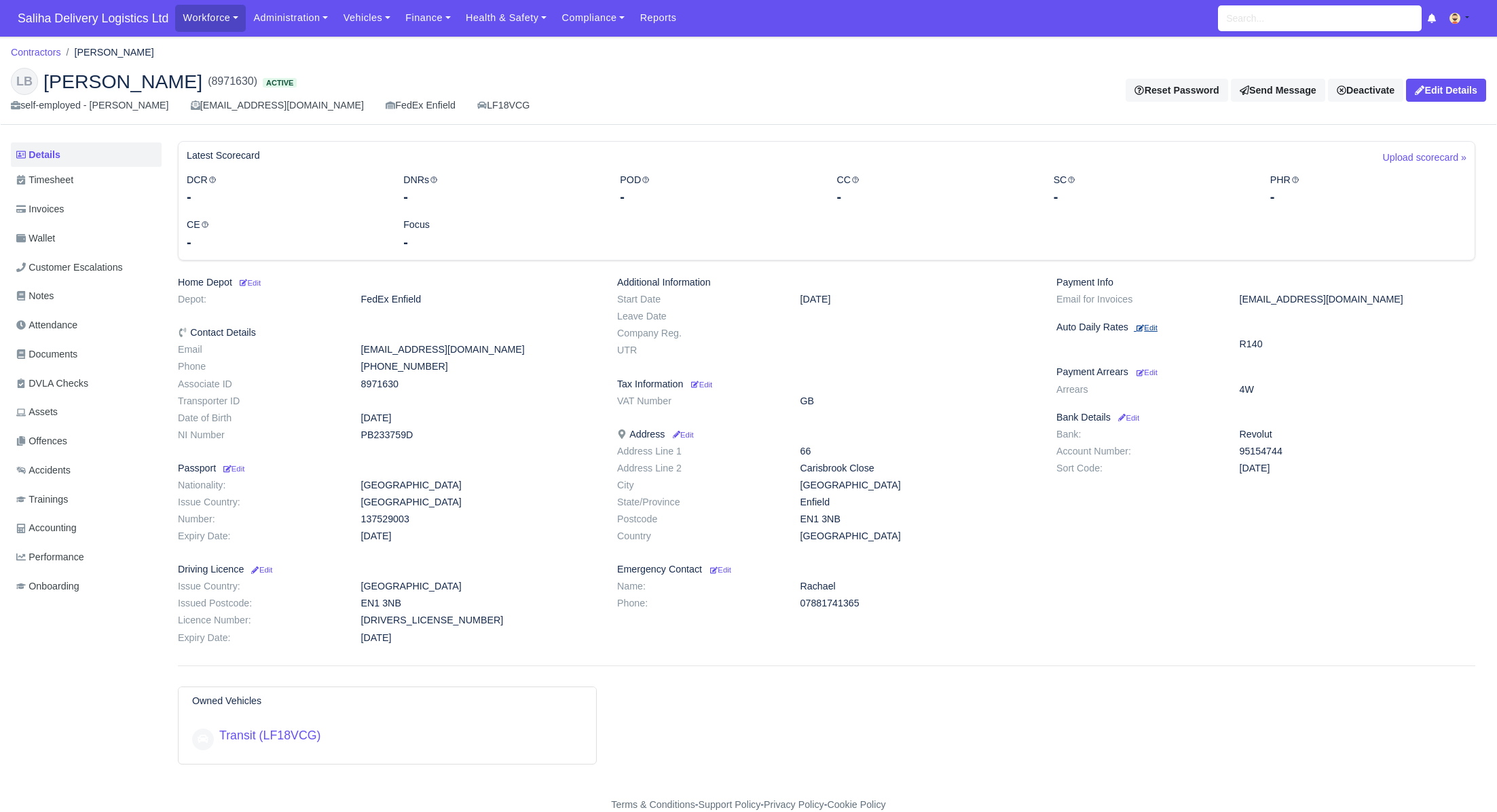
click at [1154, 327] on small "Edit" at bounding box center [1147, 328] width 21 height 8
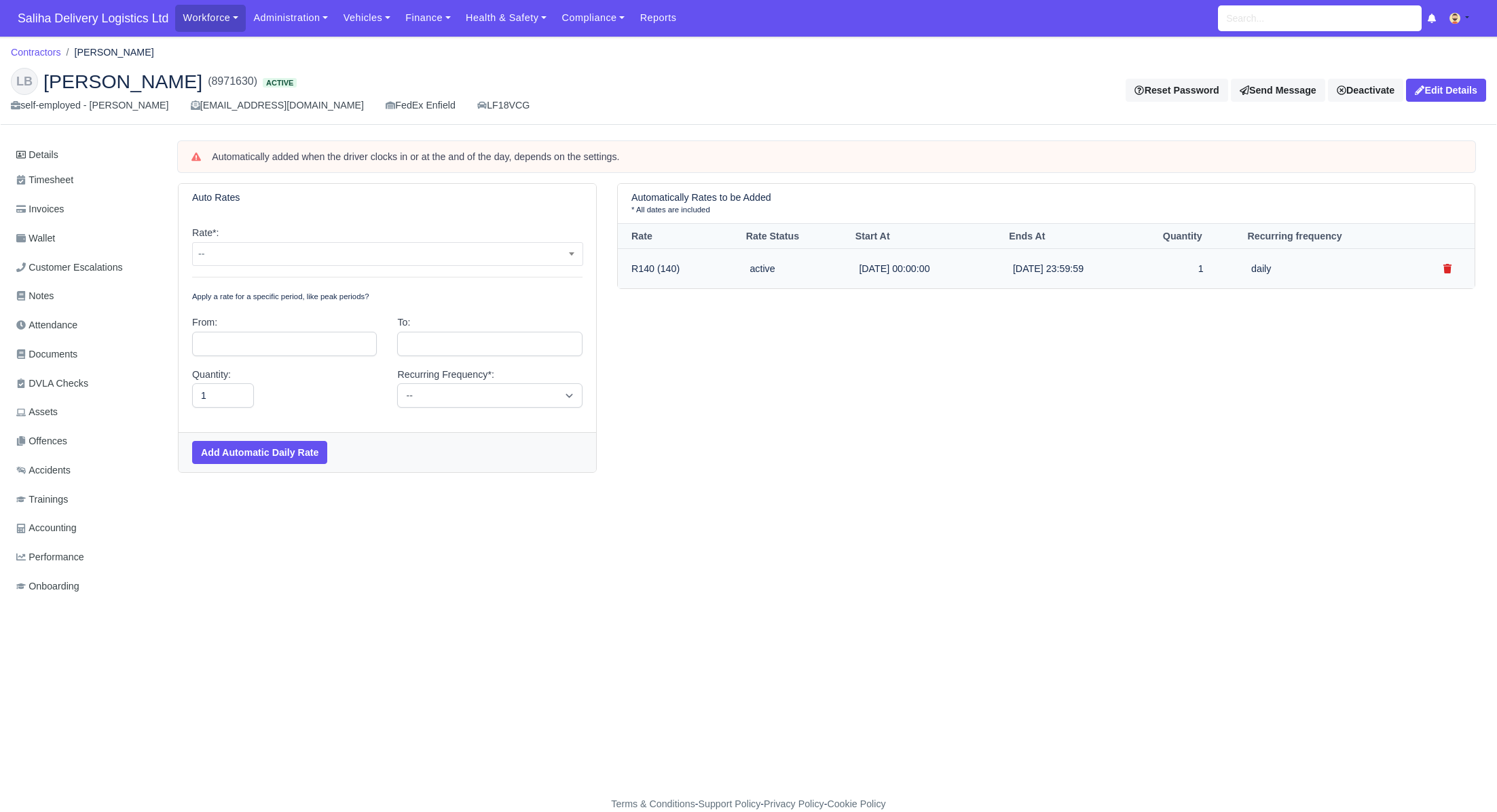
click at [1444, 269] on icon "submit" at bounding box center [1447, 269] width 8 height 10
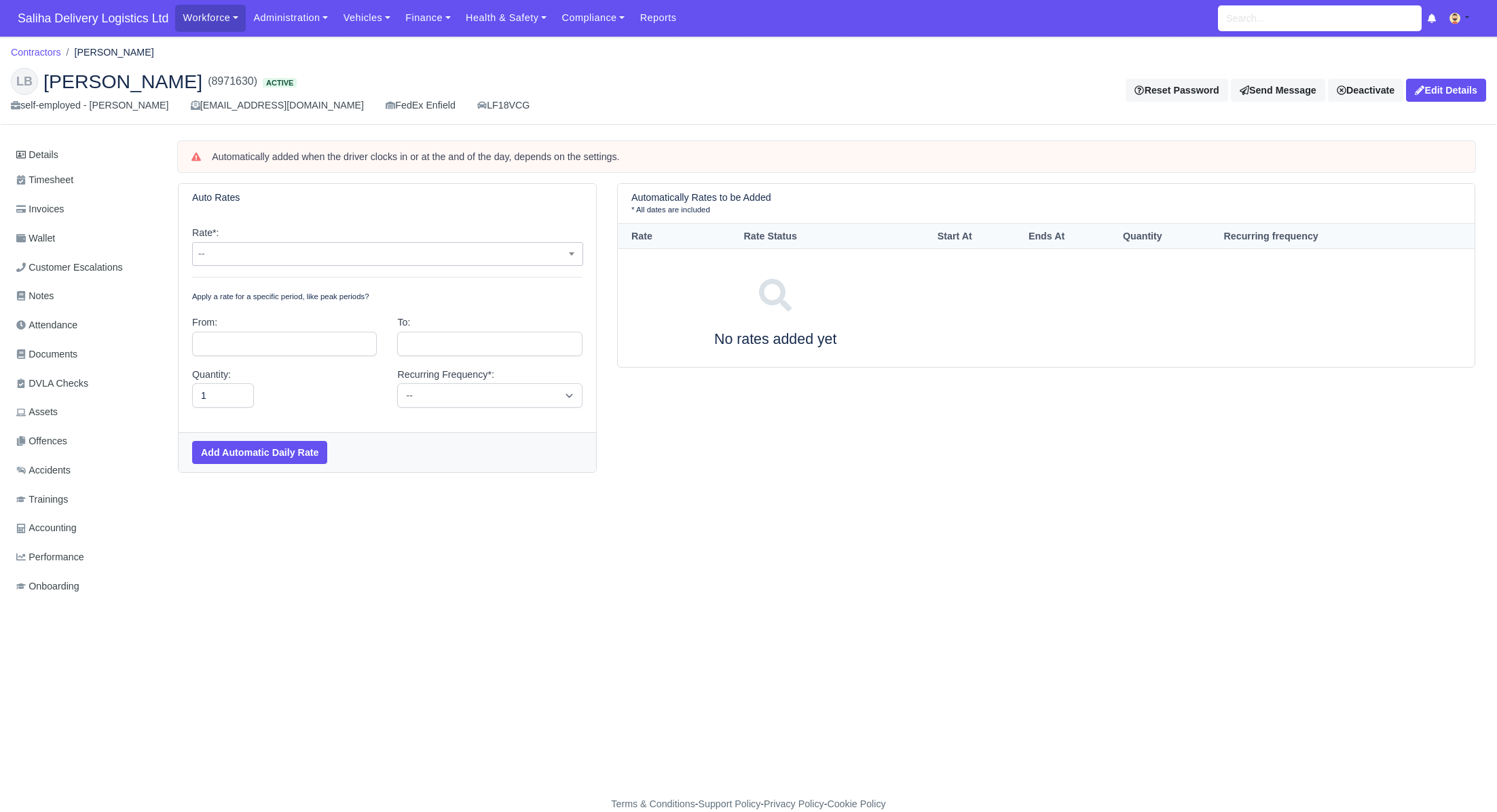
click at [429, 258] on span "--" at bounding box center [388, 254] width 390 height 17
select select "5"
click at [258, 348] on input "text" at bounding box center [284, 344] width 184 height 25
type input "August 18, 2025"
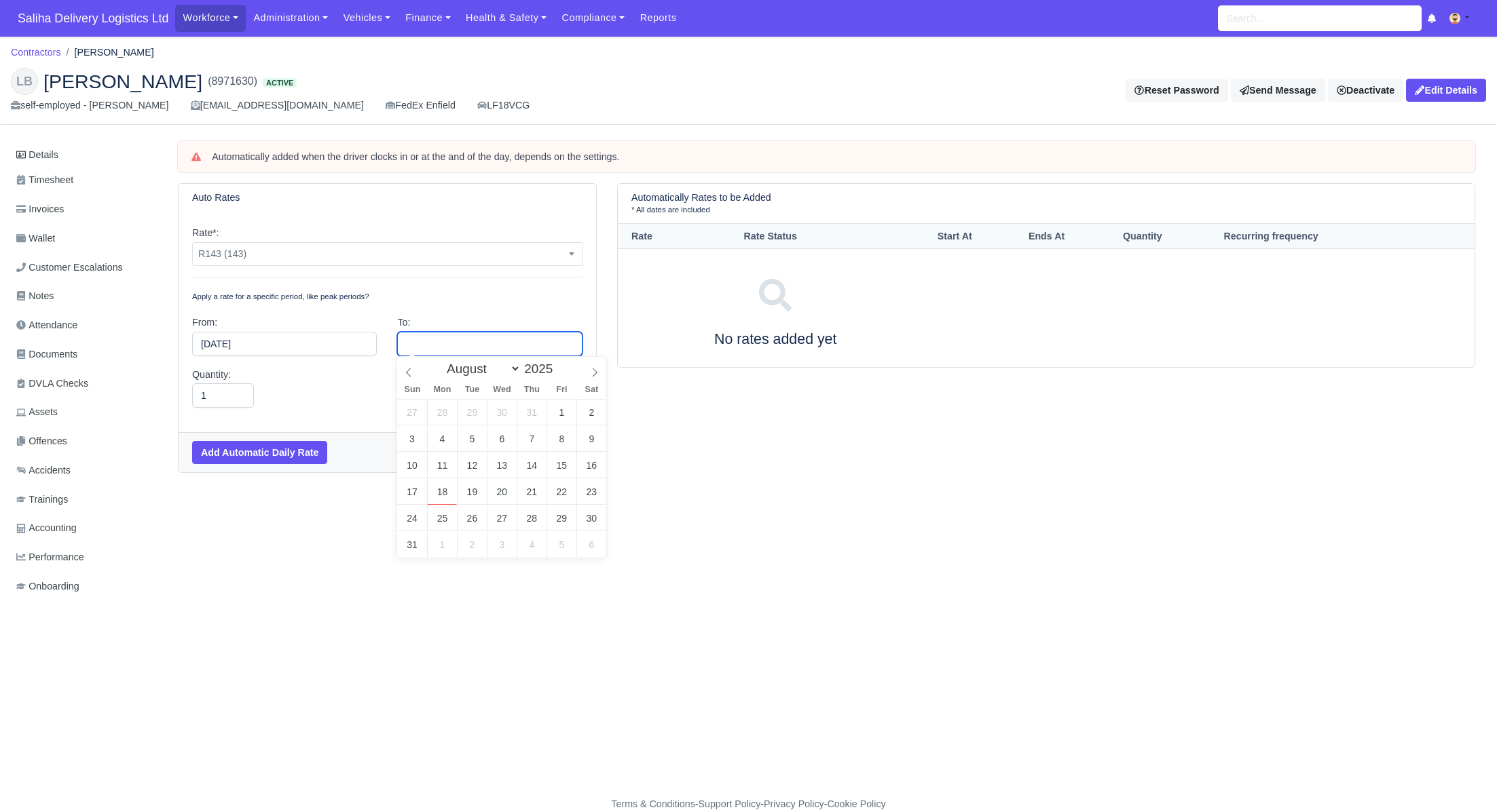
click at [446, 353] on input "text" at bounding box center [489, 344] width 184 height 25
click at [507, 367] on select "January February March April May June July August September October November De…" at bounding box center [481, 369] width 80 height 15
select select "11"
click at [441, 361] on select "January February March April May June July August September October November De…" at bounding box center [481, 369] width 80 height 15
type input "December 31, 2025"
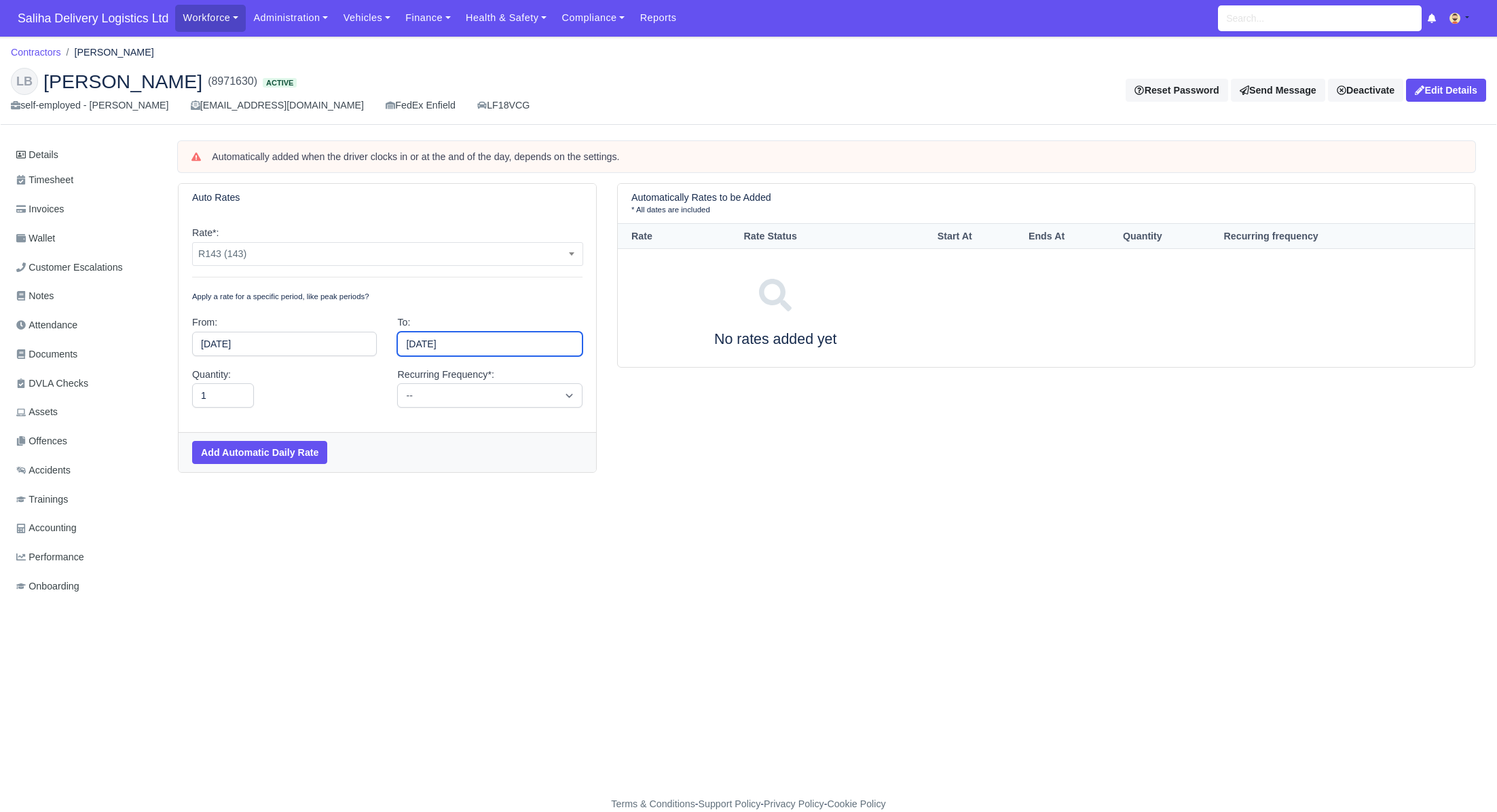
drag, startPoint x: 505, startPoint y: 514, endPoint x: 495, endPoint y: 490, distance: 26.0
click at [448, 394] on select "-- Daily Weekly Bi-weekly Monthly" at bounding box center [489, 395] width 184 height 25
select select "daily"
click at [397, 383] on select "-- Daily Weekly Bi-weekly Monthly" at bounding box center [489, 395] width 184 height 25
click at [300, 447] on button "Add Automatic Daily Rate" at bounding box center [260, 452] width 135 height 23
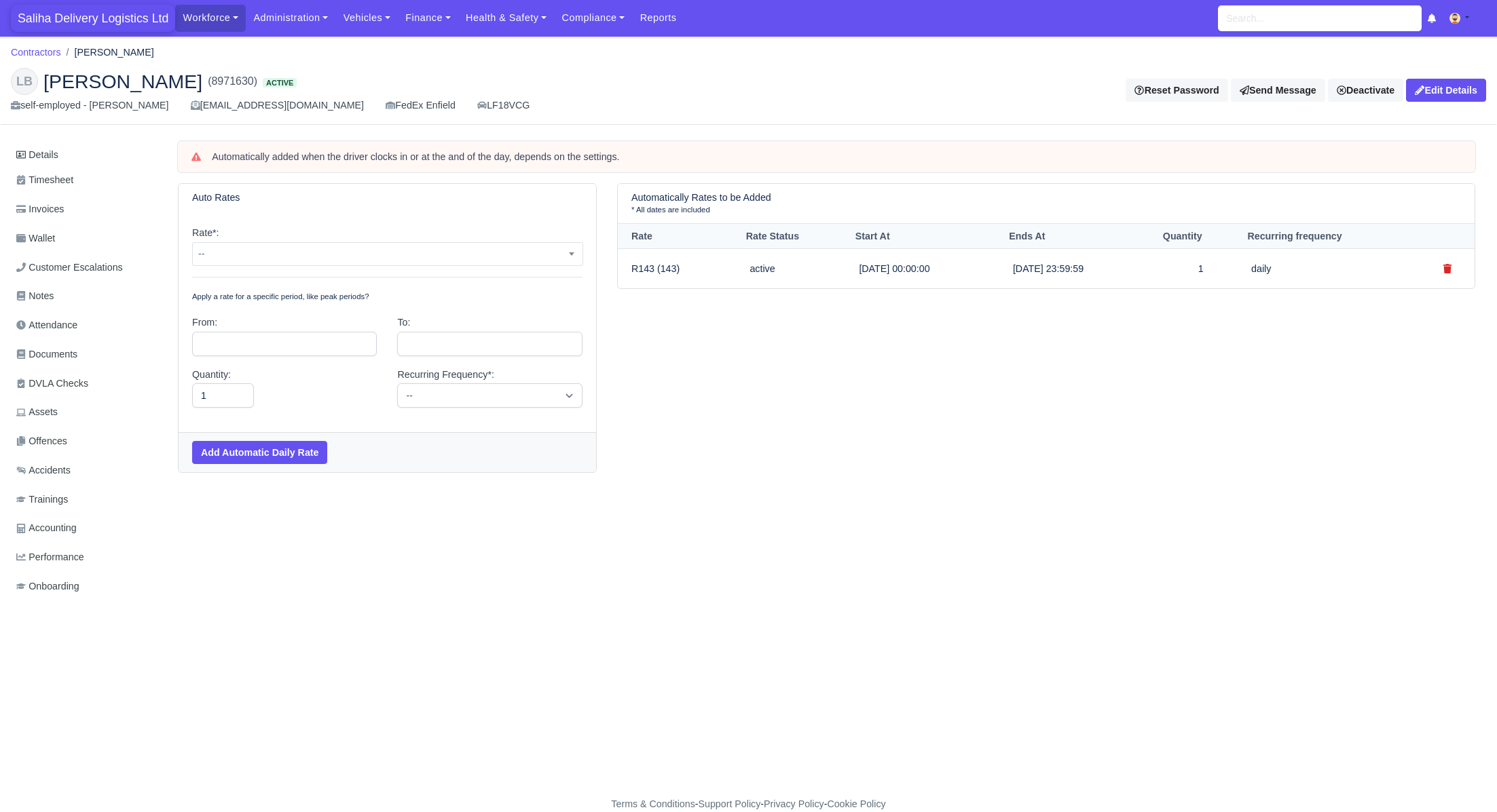
click at [79, 25] on span "Saliha Delivery Logistics Ltd" at bounding box center [92, 18] width 164 height 27
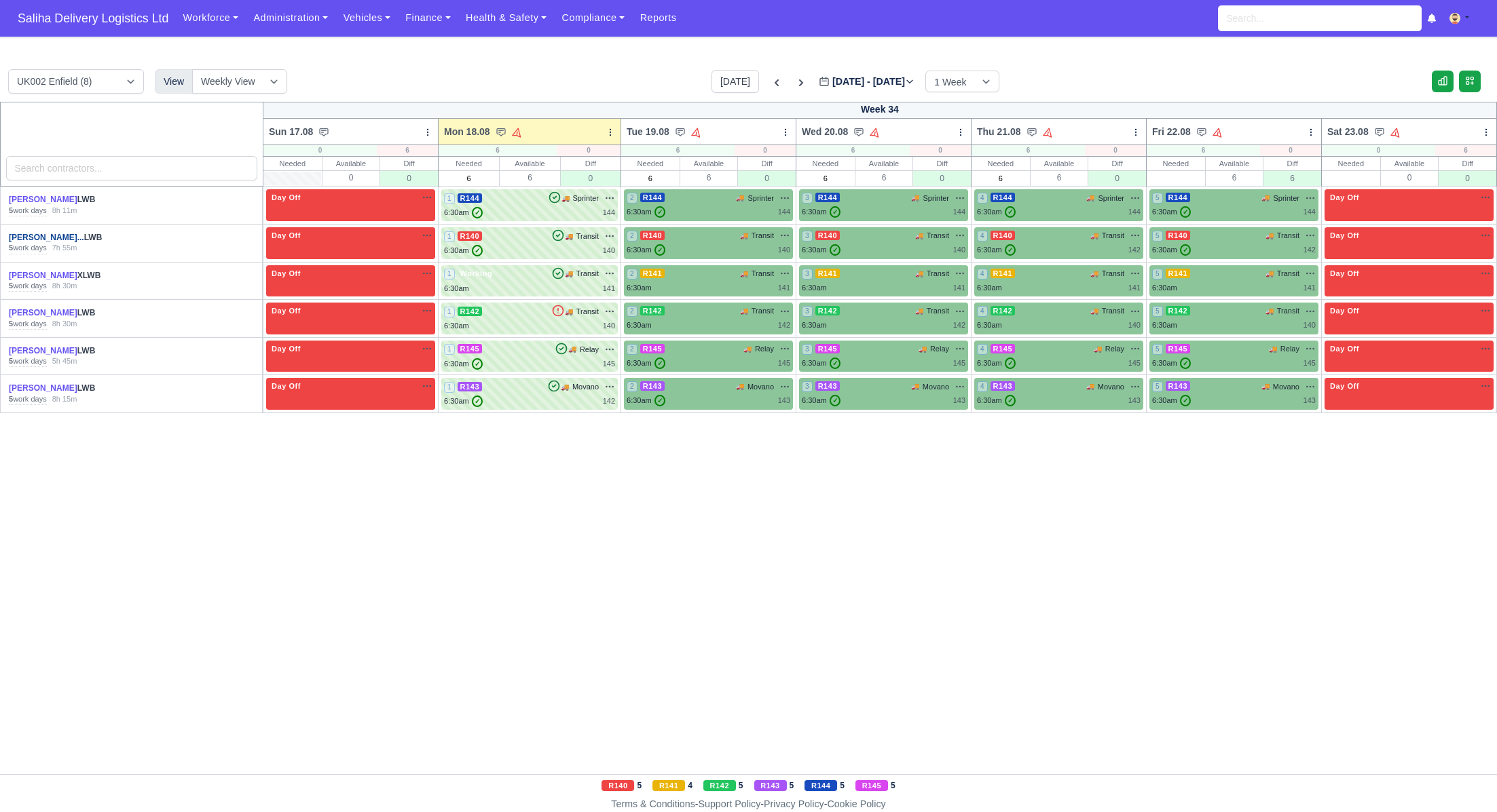
click at [60, 239] on link "[PERSON_NAME]..." at bounding box center [46, 238] width 75 height 10
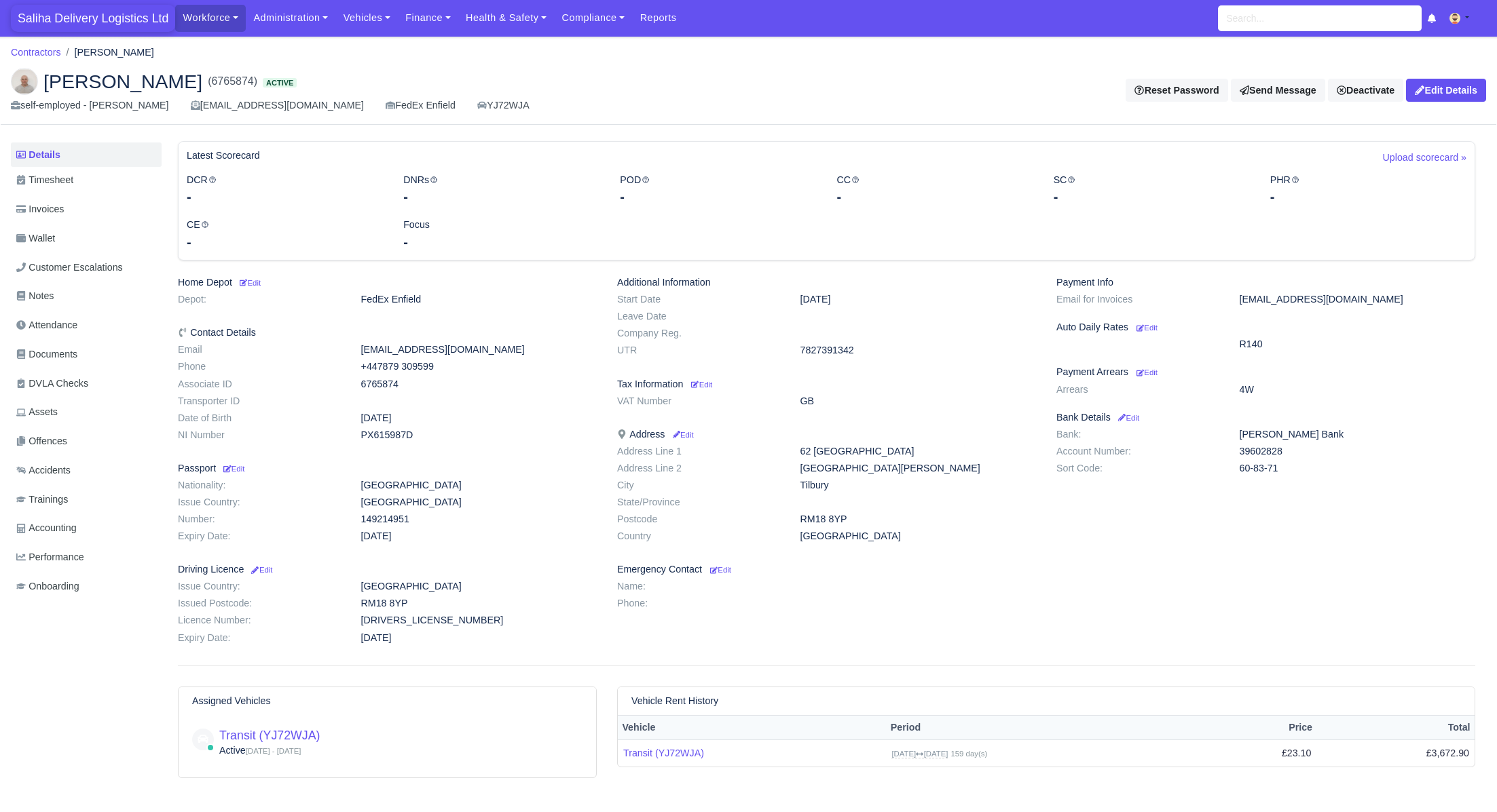
click at [84, 22] on span "Saliha Delivery Logistics Ltd" at bounding box center [92, 18] width 164 height 27
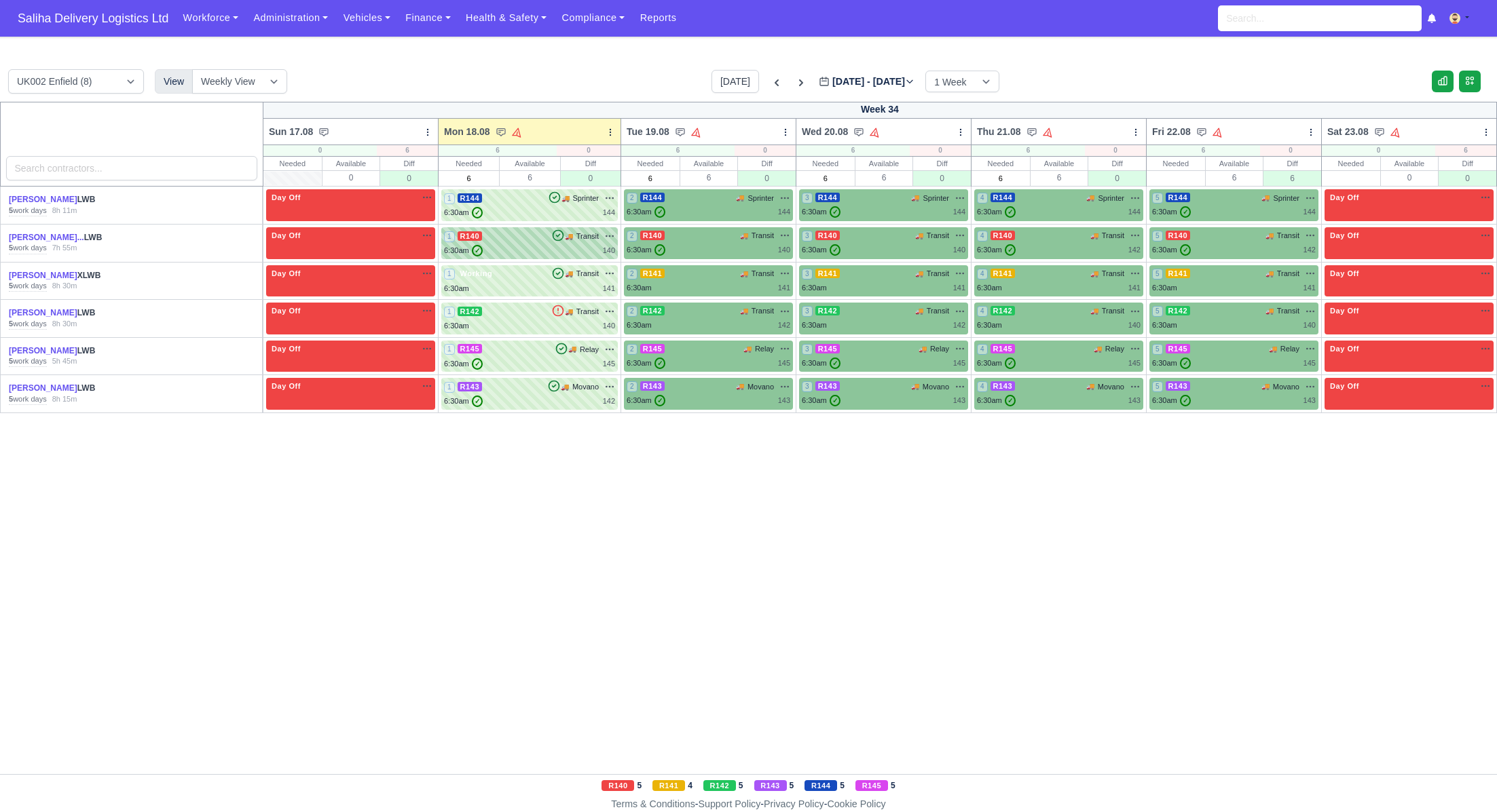
click at [506, 242] on div "1 R140 🚚 Transit" at bounding box center [529, 243] width 171 height 27
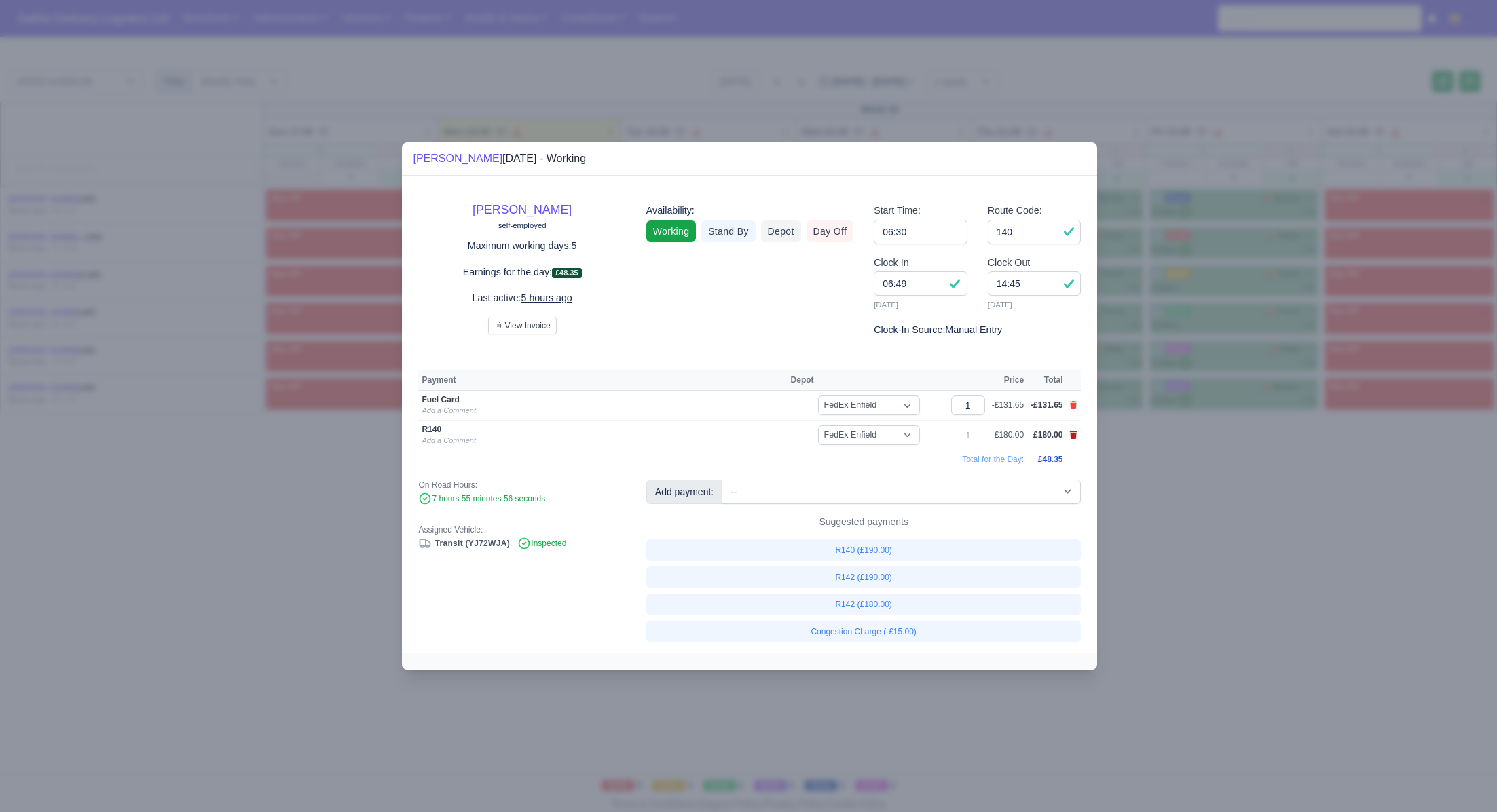
click at [1077, 435] on icon at bounding box center [1073, 435] width 8 height 8
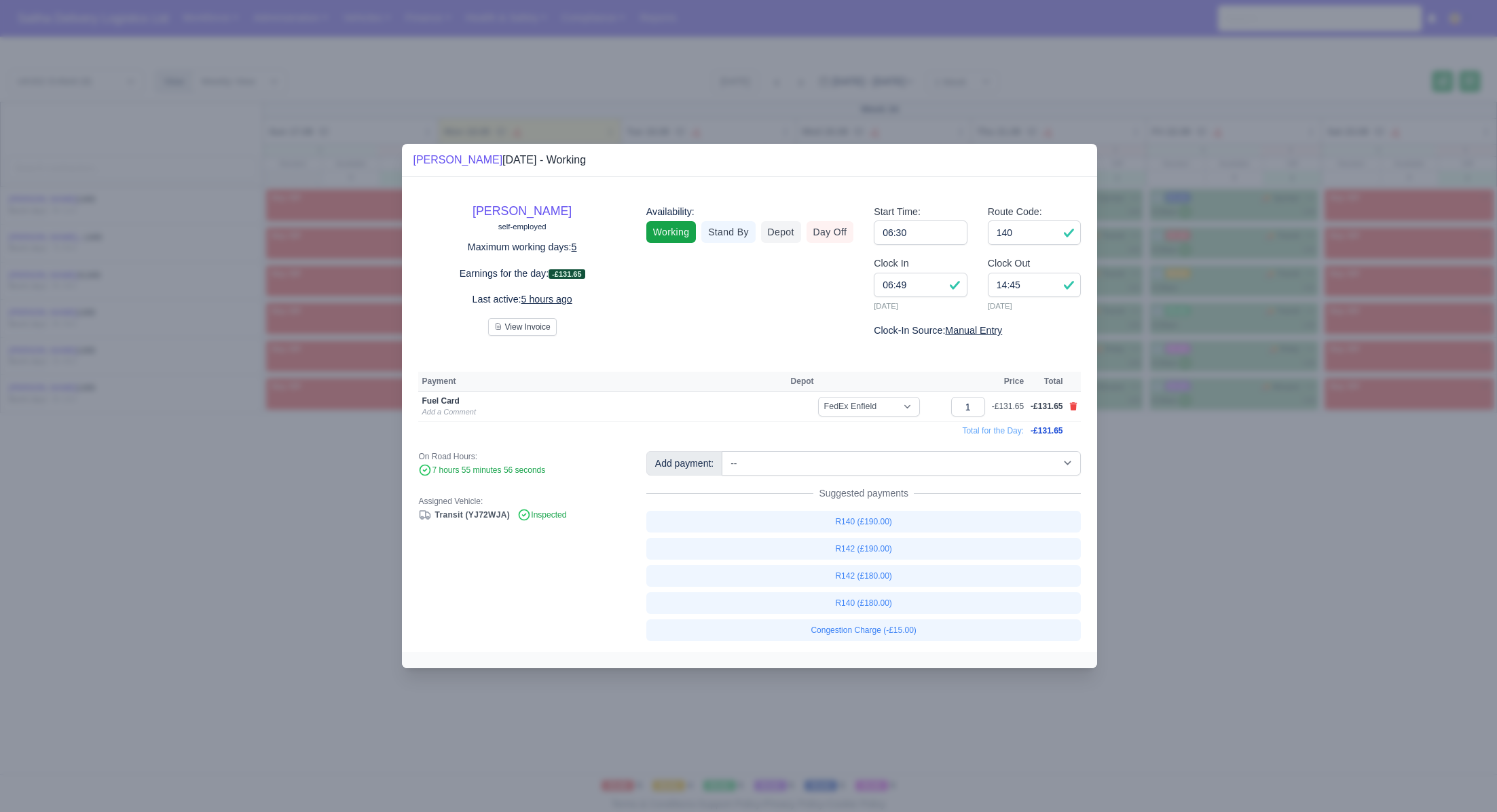
click at [752, 476] on div "Add payment: -- Ad-Hoc 1 (AD-HO) Ad-Hoc 2 (AD-HO) Ad-Hoc 3 (AD-HO) Ad-Hoc 4 (AD…" at bounding box center [864, 546] width 455 height 190
click at [762, 472] on select "-- Ad-Hoc 1 (AD-HO) Ad-Hoc 2 (AD-HO) Ad-Hoc 3 (AD-HO) Ad-Hoc 4 (AD-HO) Ad-Hoc 5…" at bounding box center [901, 463] width 359 height 25
click at [723, 451] on select "-- Ad-Hoc 1 (AD-HO) Ad-Hoc 2 (AD-HO) Ad-Hoc 3 (AD-HO) Ad-Hoc 4 (AD-HO) Ad-Hoc 5…" at bounding box center [901, 463] width 359 height 25
select select "1"
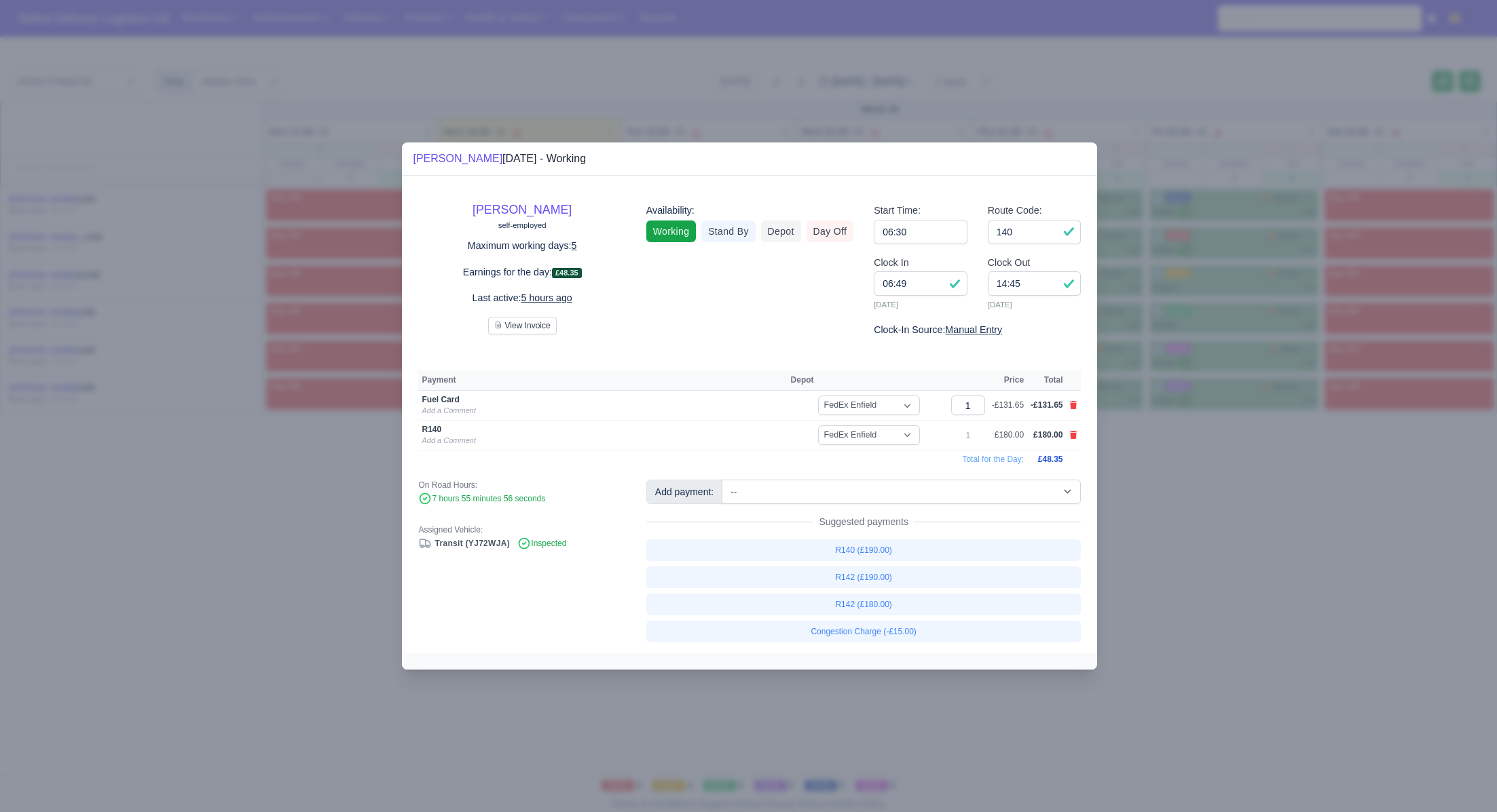
click at [1283, 506] on div at bounding box center [748, 406] width 1497 height 812
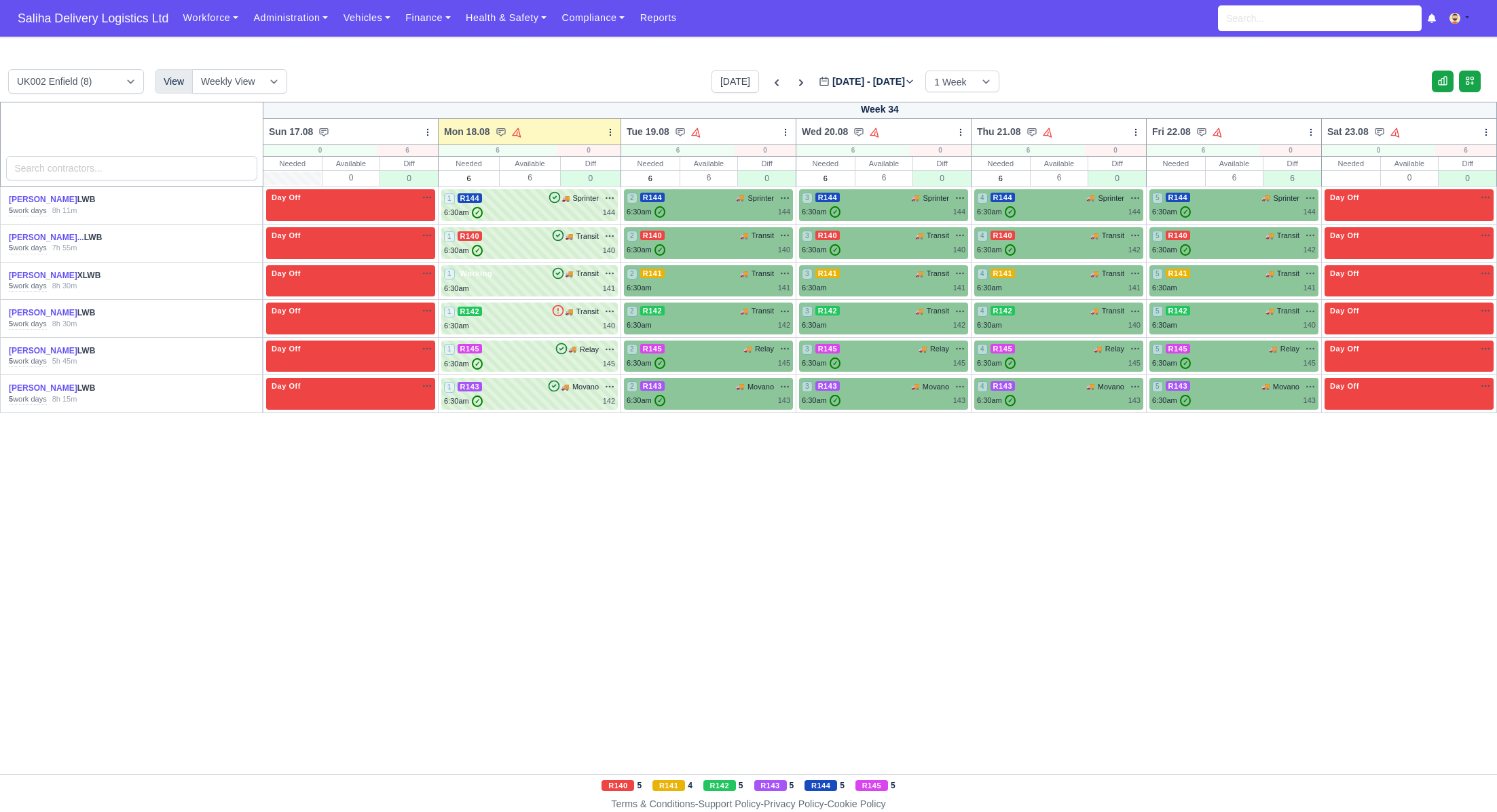
click at [104, 242] on div "Abdelghani Hamidouch... LWB" at bounding box center [80, 238] width 141 height 11
click at [67, 243] on div "Abdelghani Hamidouch... LWB" at bounding box center [80, 238] width 141 height 11
click at [66, 240] on link "[PERSON_NAME]..." at bounding box center [46, 238] width 75 height 10
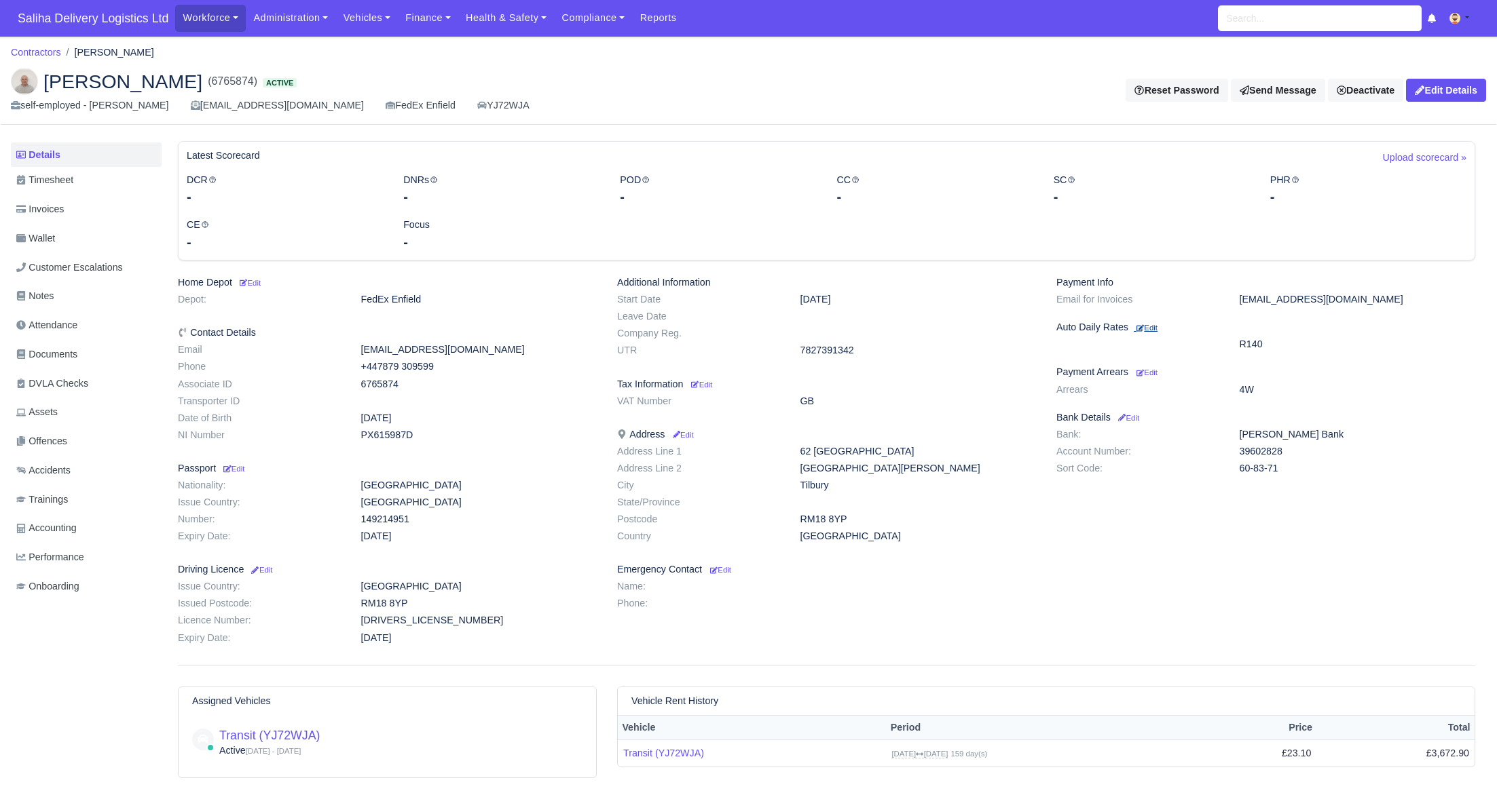
click at [1154, 326] on small "Edit" at bounding box center [1147, 328] width 21 height 8
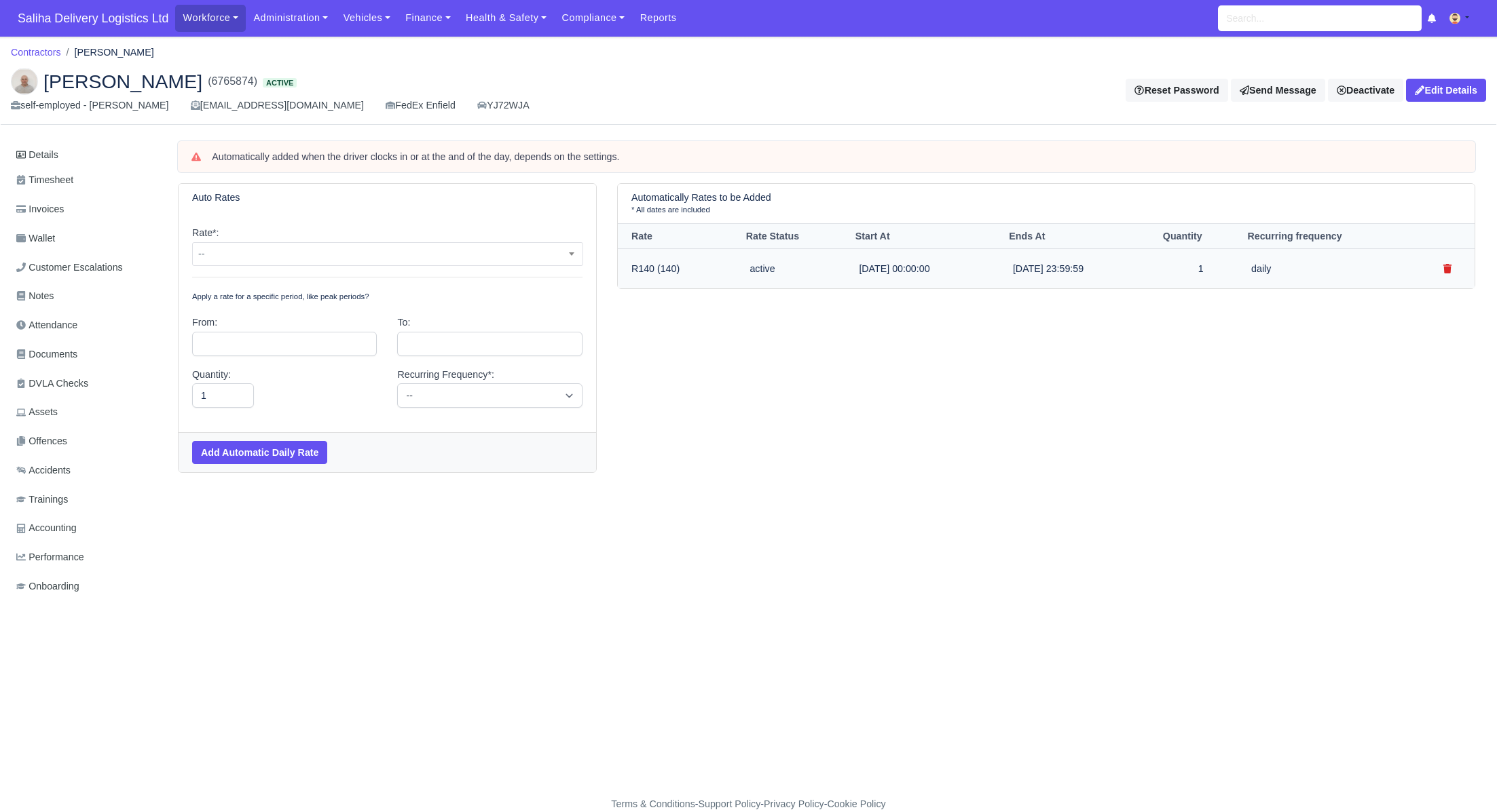
drag, startPoint x: 1450, startPoint y: 269, endPoint x: 1315, endPoint y: 261, distance: 135.2
click at [1450, 269] on icon "submit" at bounding box center [1447, 269] width 8 height 10
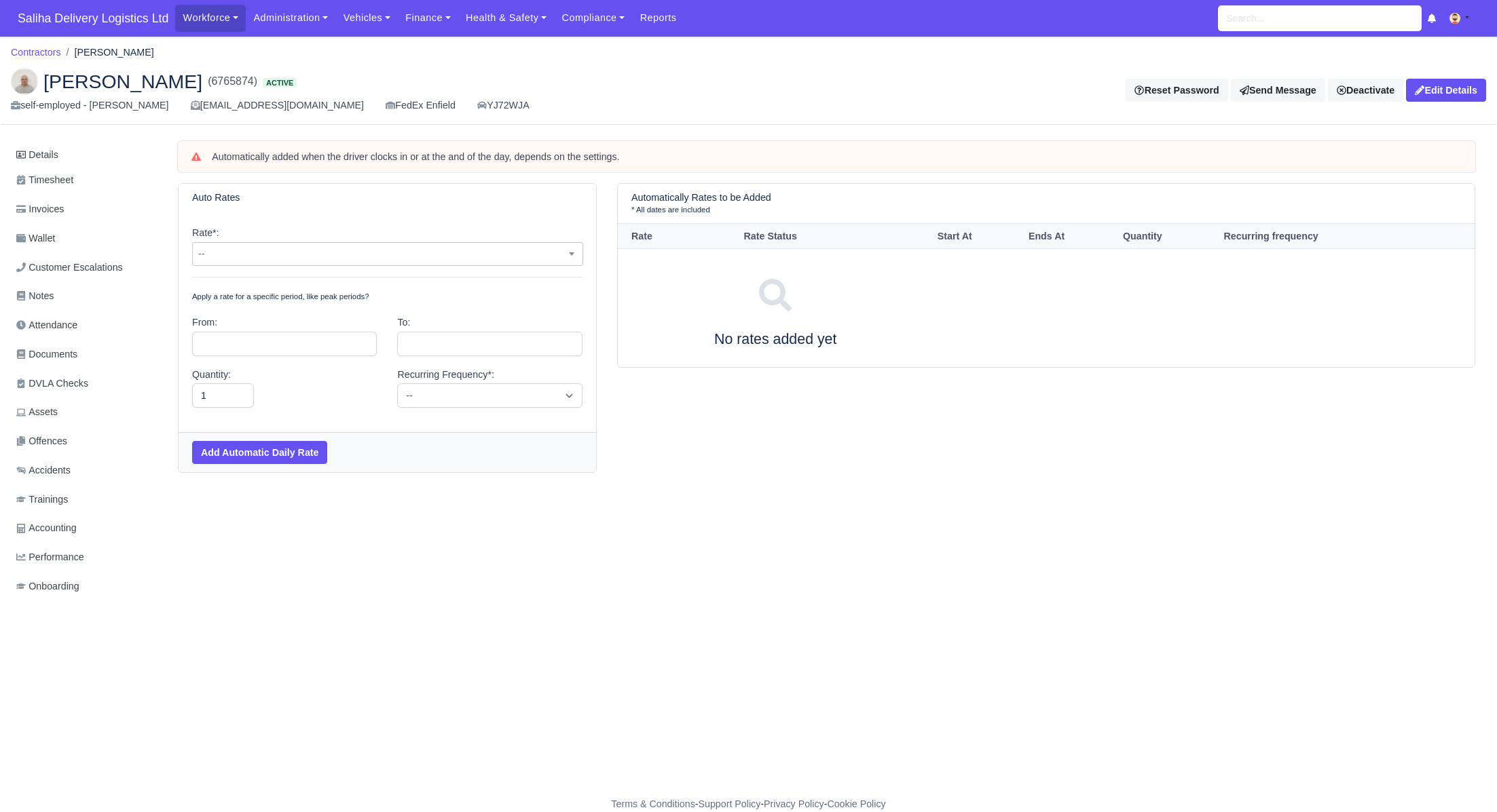
click at [360, 254] on span "--" at bounding box center [388, 254] width 390 height 17
select select "19"
click at [277, 339] on input "text" at bounding box center [284, 344] width 184 height 25
type input "[DATE]"
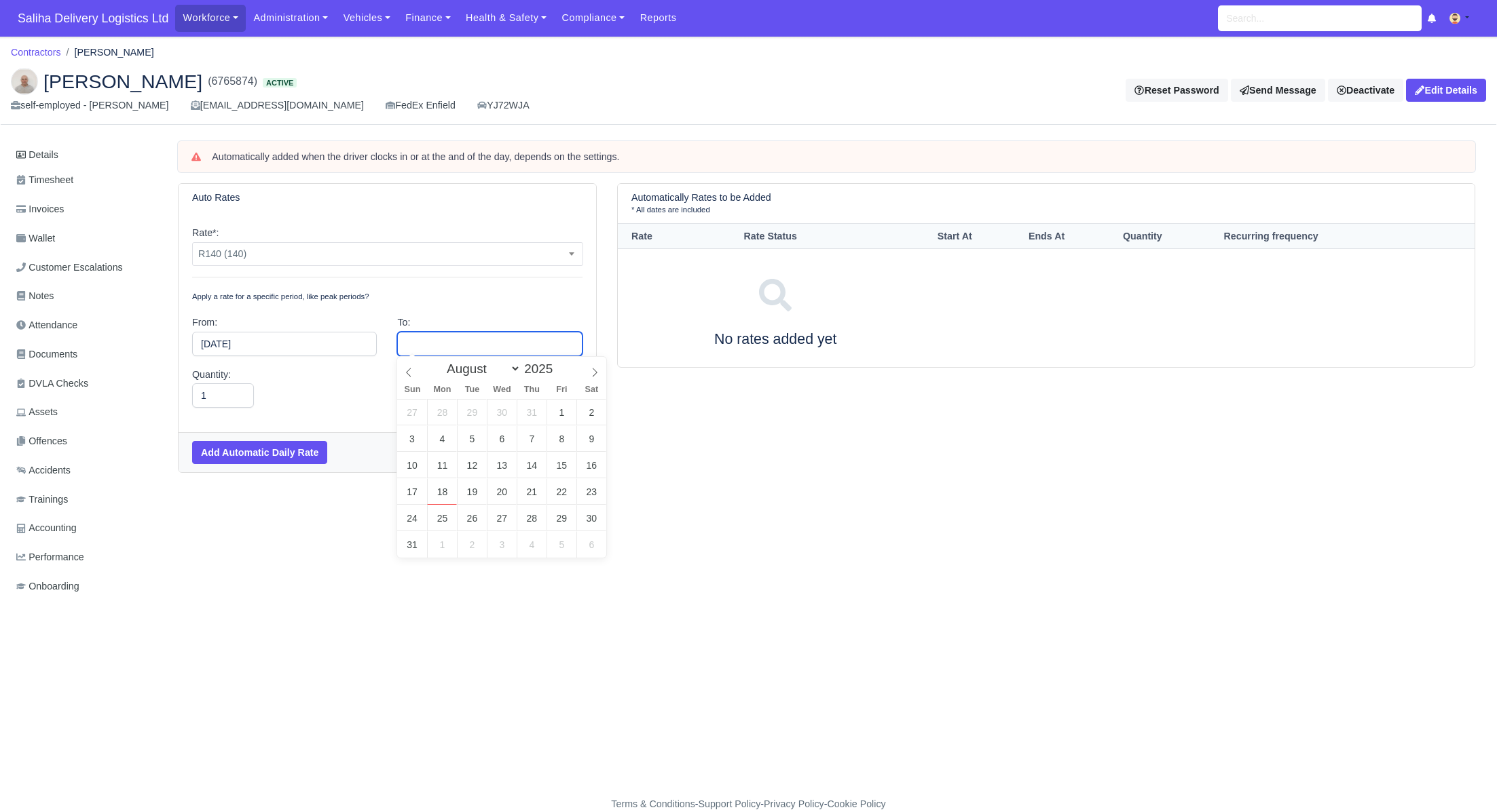
click at [451, 343] on input "text" at bounding box center [489, 344] width 184 height 25
click at [563, 371] on span at bounding box center [559, 373] width 10 height 8
click at [558, 366] on input "2024" at bounding box center [542, 369] width 43 height 15
click at [563, 366] on span at bounding box center [559, 365] width 10 height 8
type input "2026"
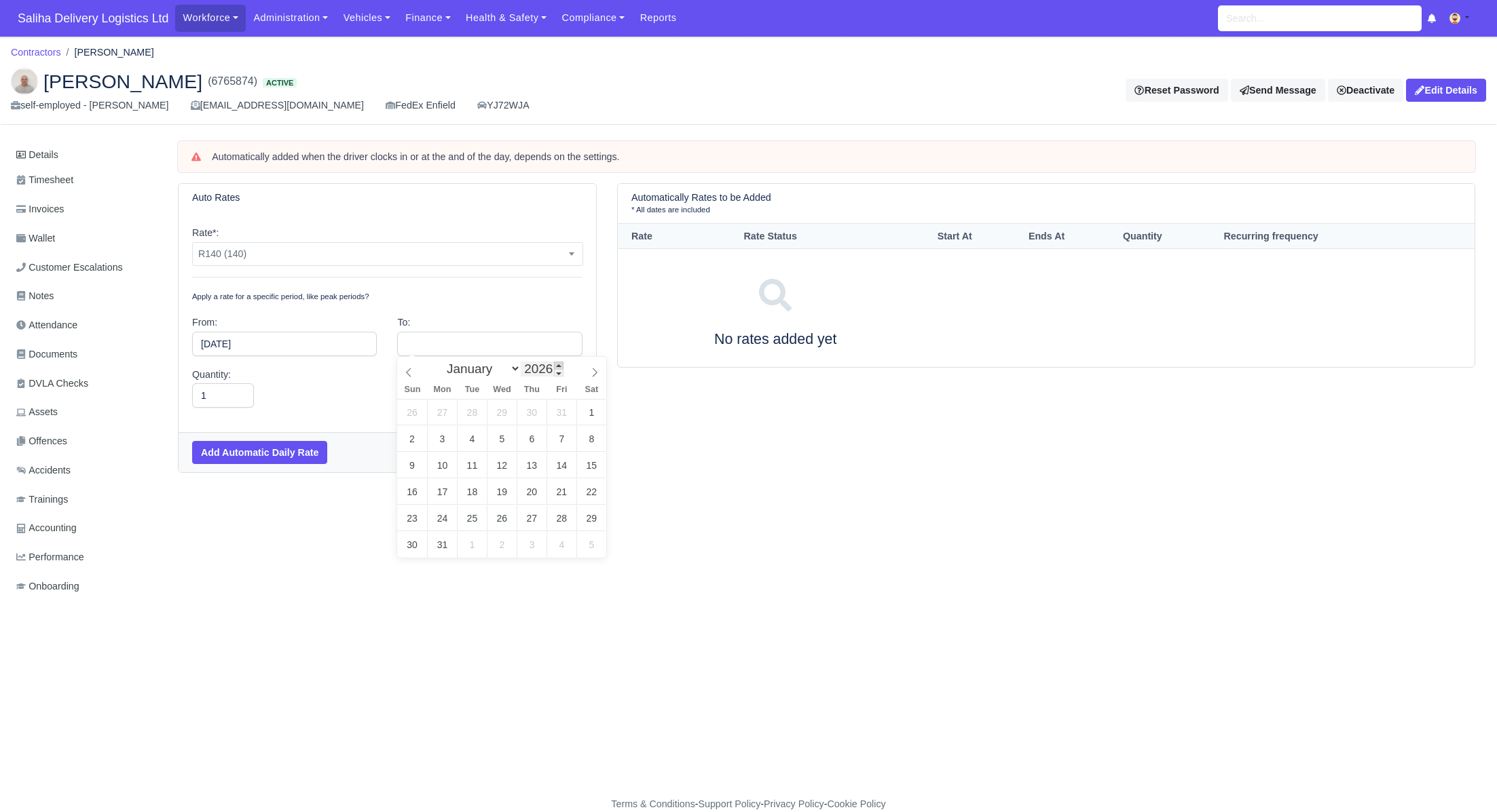
click at [563, 366] on span at bounding box center [559, 365] width 10 height 8
type input "[DATE]"
click at [425, 393] on select "-- Daily Weekly Bi-weekly Monthly" at bounding box center [489, 395] width 184 height 25
select select "daily"
click at [397, 383] on select "-- Daily Weekly Bi-weekly Monthly" at bounding box center [489, 395] width 184 height 25
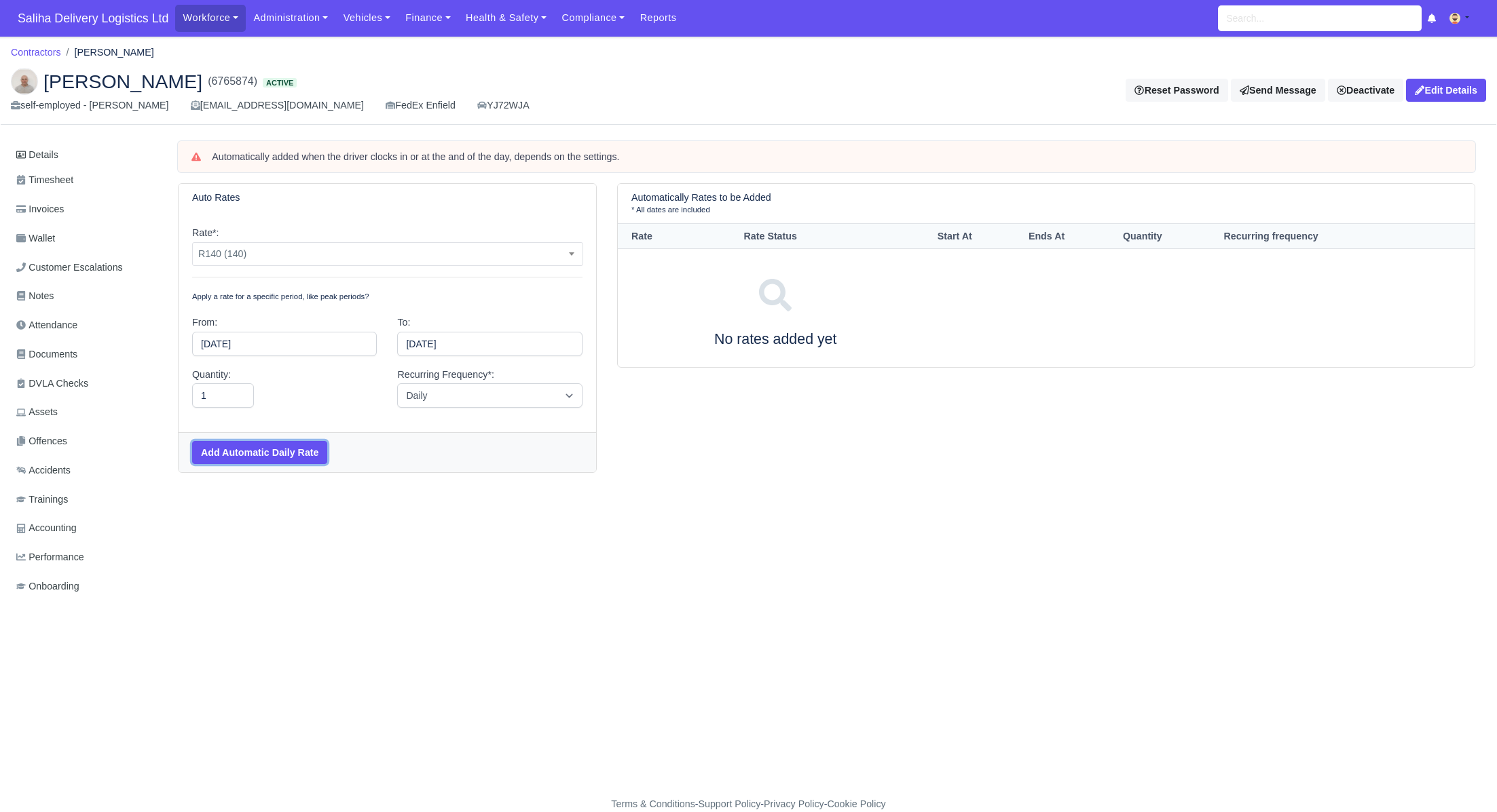
click at [277, 456] on button "Add Automatic Daily Rate" at bounding box center [260, 452] width 135 height 23
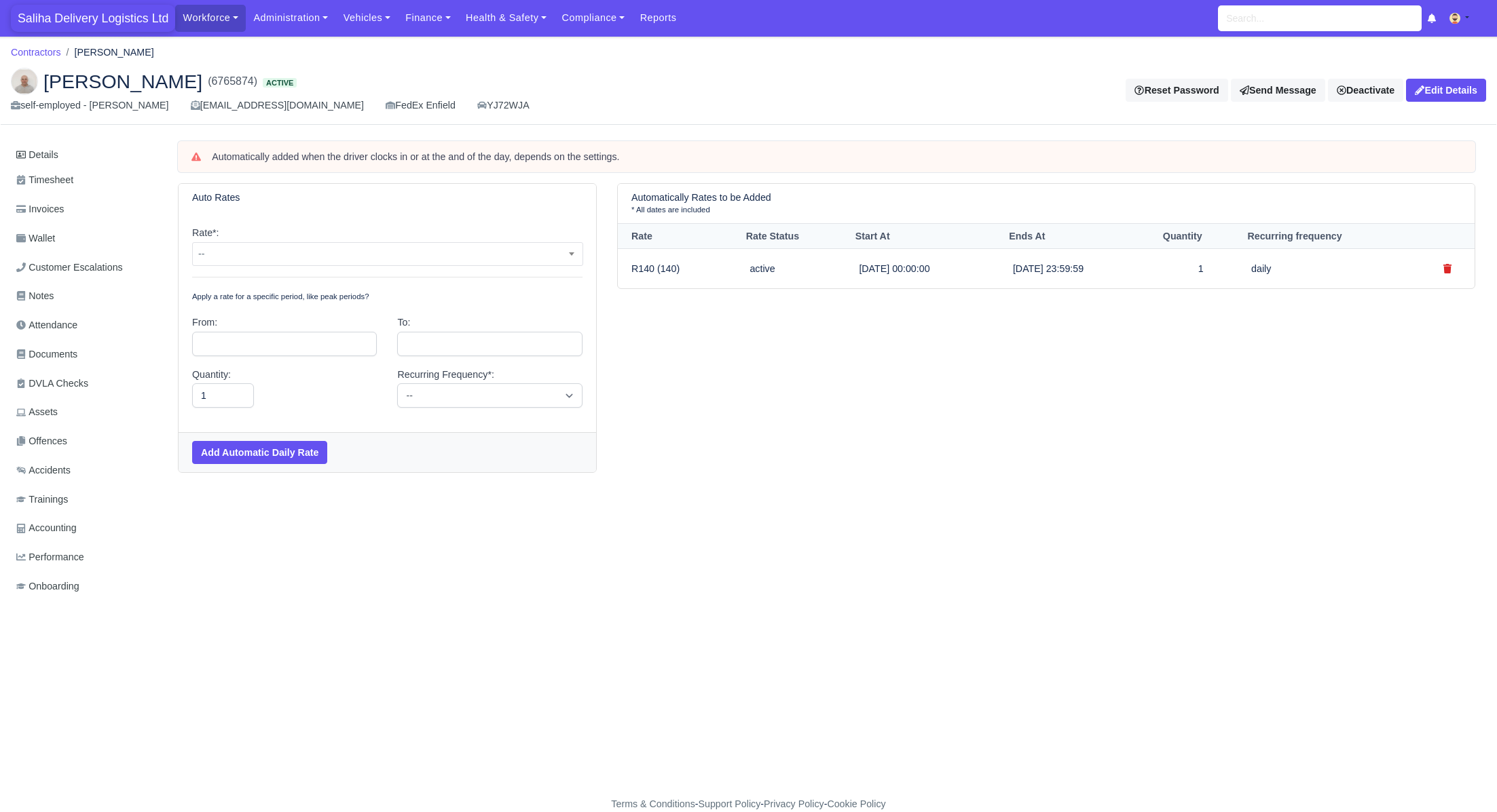
click at [72, 13] on span "Saliha Delivery Logistics Ltd" at bounding box center [92, 18] width 164 height 27
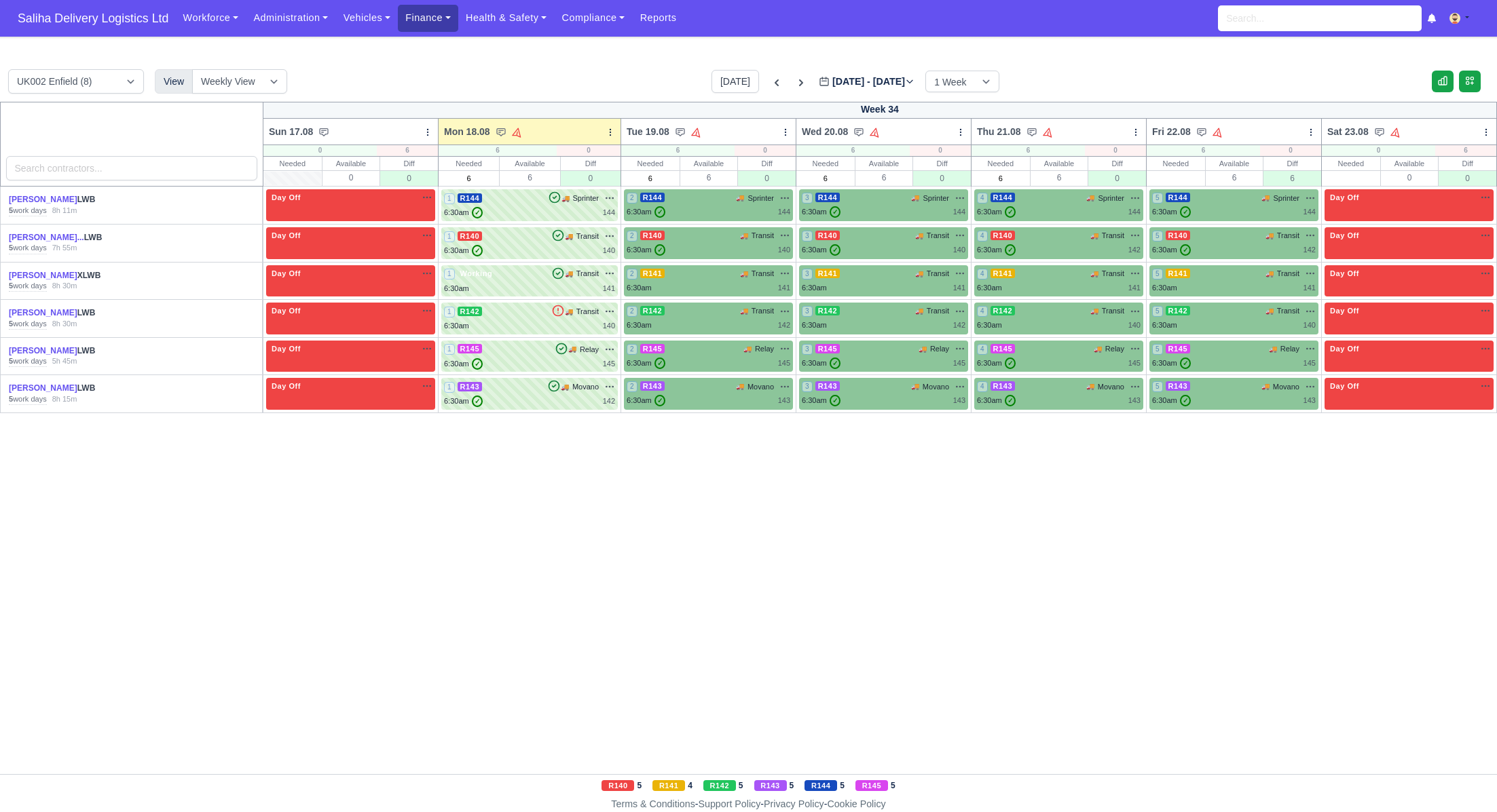
drag, startPoint x: 416, startPoint y: 18, endPoint x: 429, endPoint y: 38, distance: 23.9
click at [415, 18] on link "Finance" at bounding box center [428, 18] width 61 height 27
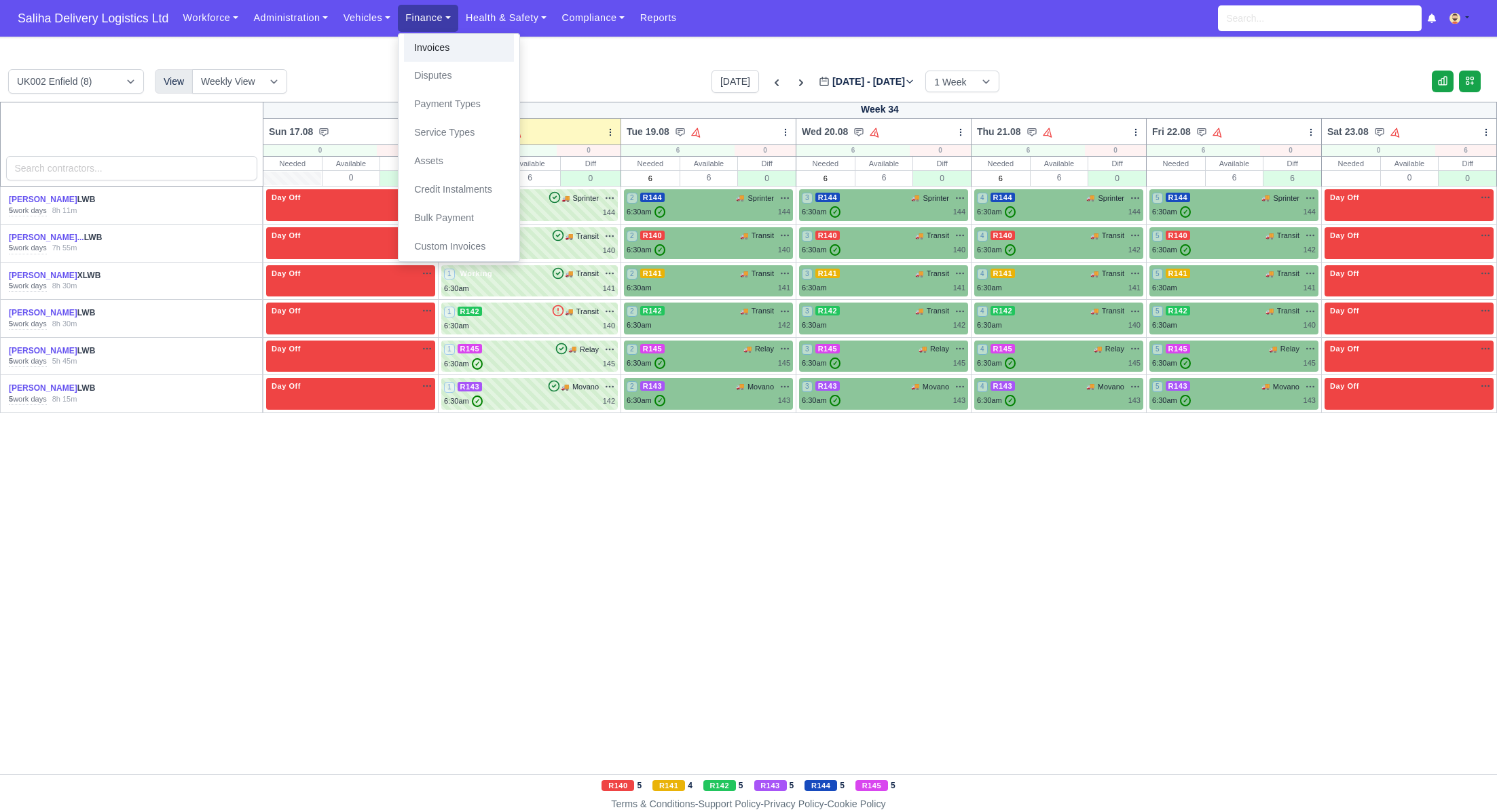
click at [436, 48] on link "Invoices" at bounding box center [459, 48] width 110 height 29
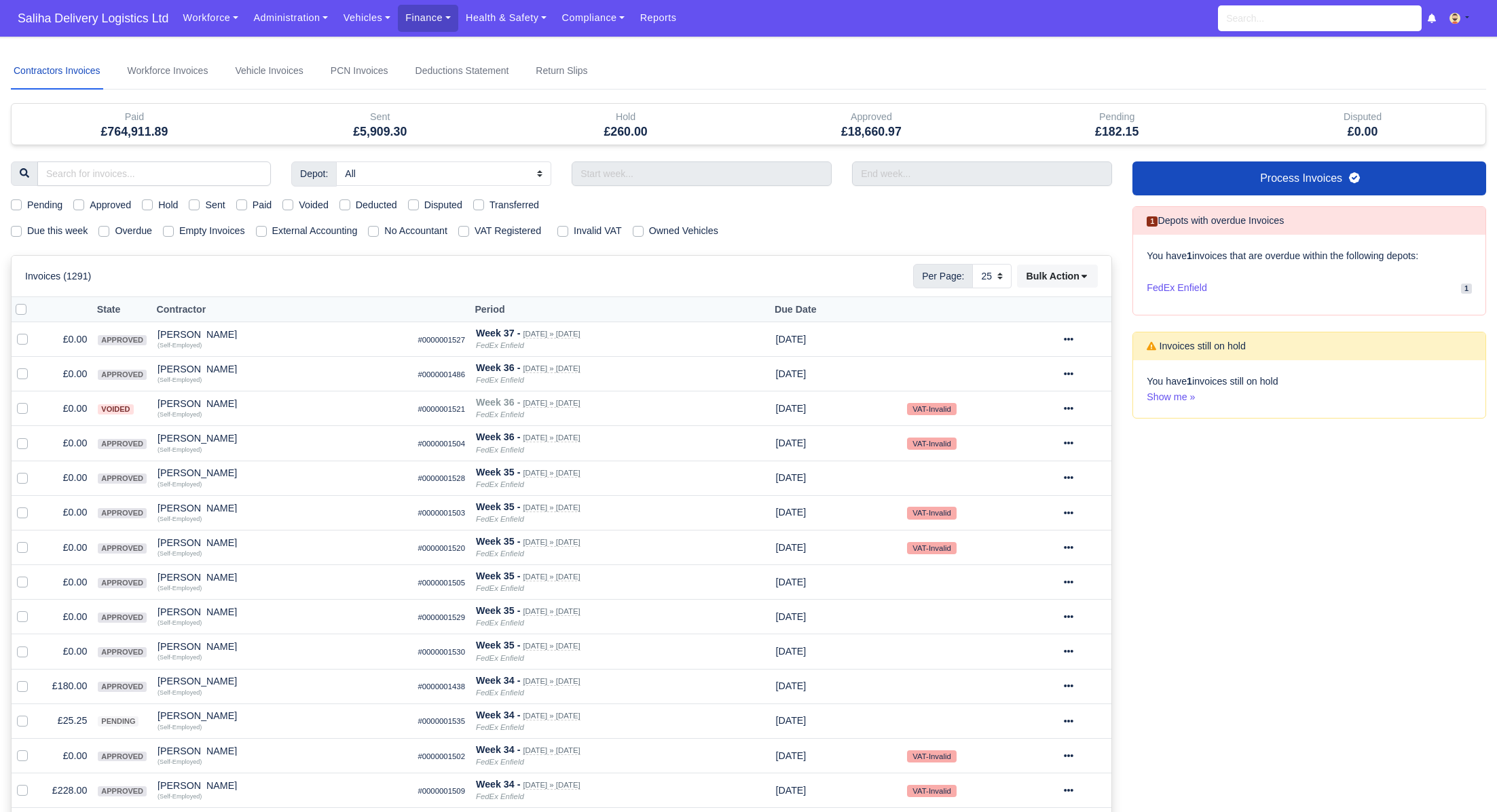
select select "25"
click at [205, 202] on label "Sent" at bounding box center [215, 205] width 20 height 15
click at [196, 202] on input "Sent" at bounding box center [194, 203] width 11 height 11
checkbox input "true"
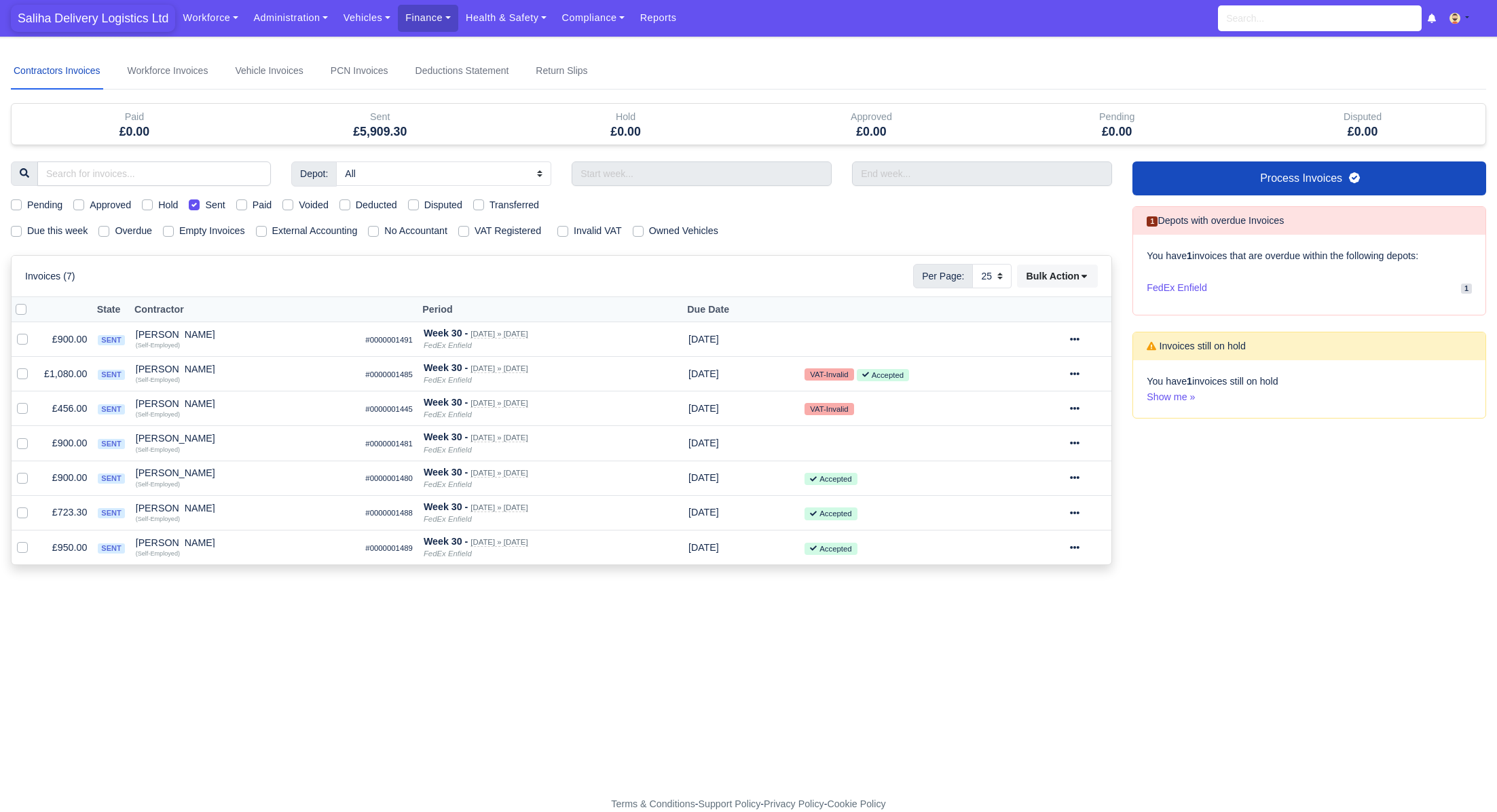
click at [63, 18] on span "Saliha Delivery Logistics Ltd" at bounding box center [92, 18] width 164 height 27
